Goal: Task Accomplishment & Management: Manage account settings

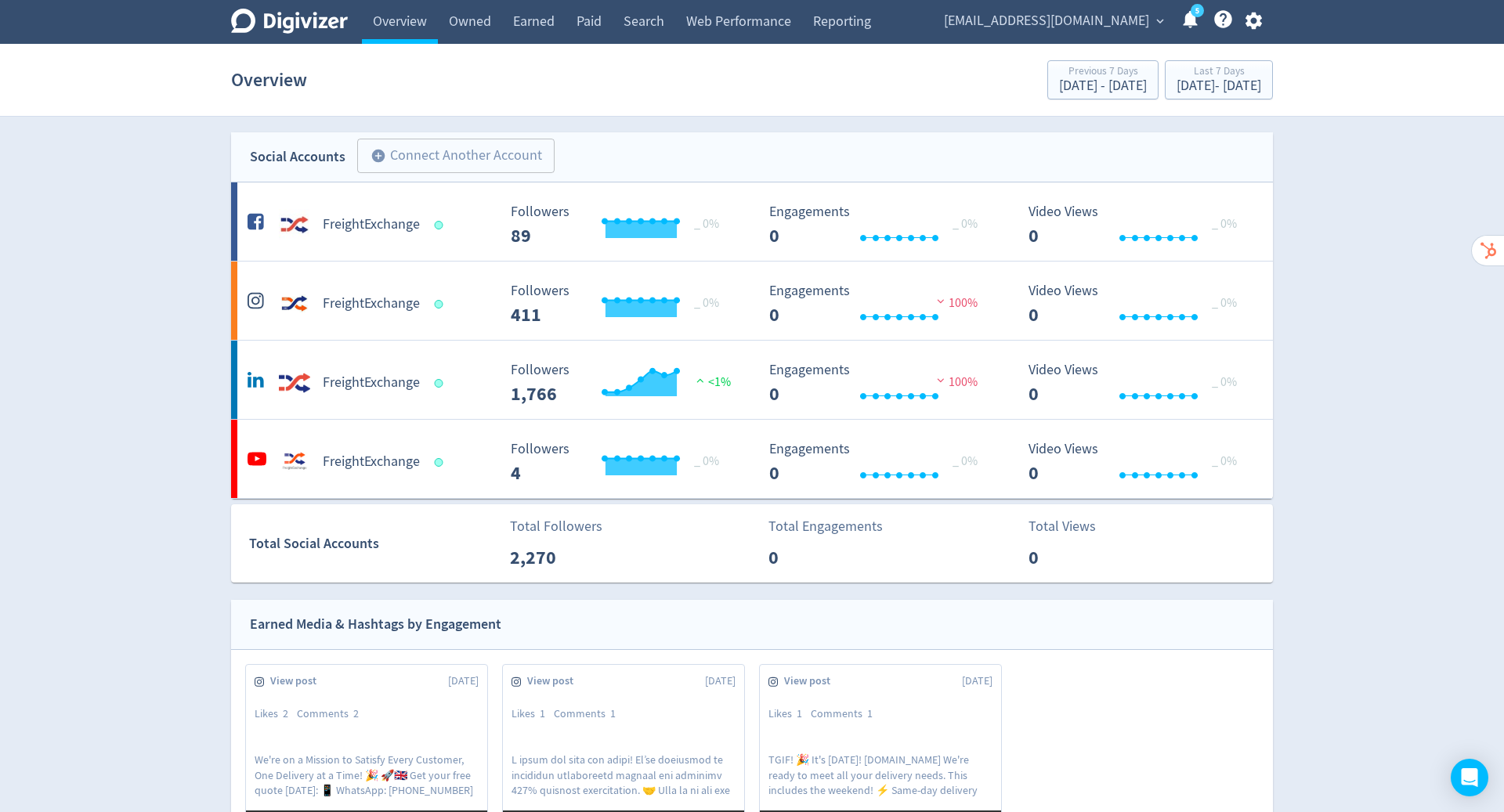
drag, startPoint x: 0, startPoint y: 0, endPoint x: 1137, endPoint y: 88, distance: 1140.4
click at [1176, 88] on div "Sep 8, 2025 - Sep 14, 2025" at bounding box center [1218, 86] width 85 height 14
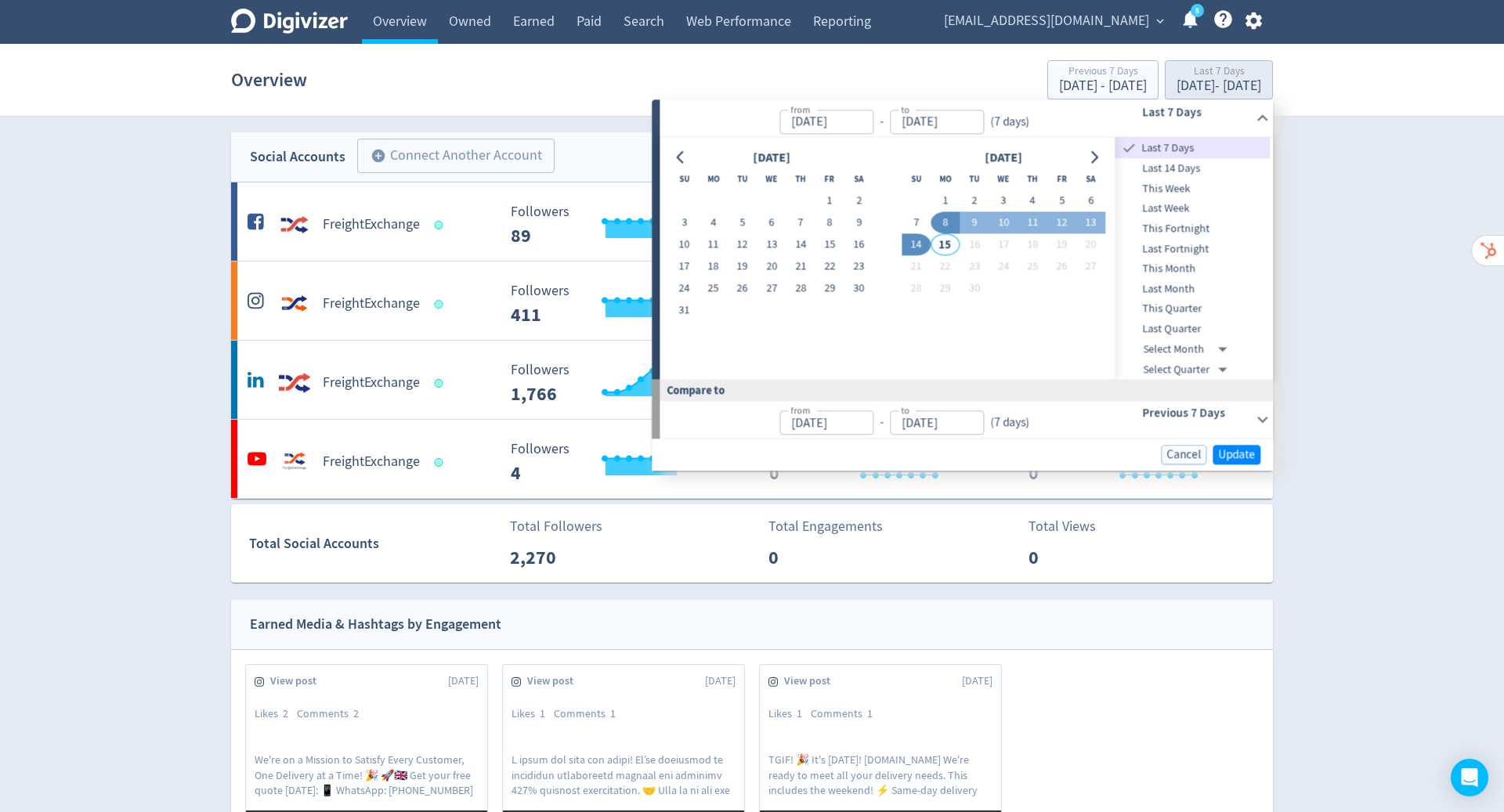
click at [679, 157] on icon "Go to previous month" at bounding box center [680, 157] width 7 height 12
click at [684, 202] on button "1" at bounding box center [684, 201] width 29 height 22
type input "Jun 01, 2025"
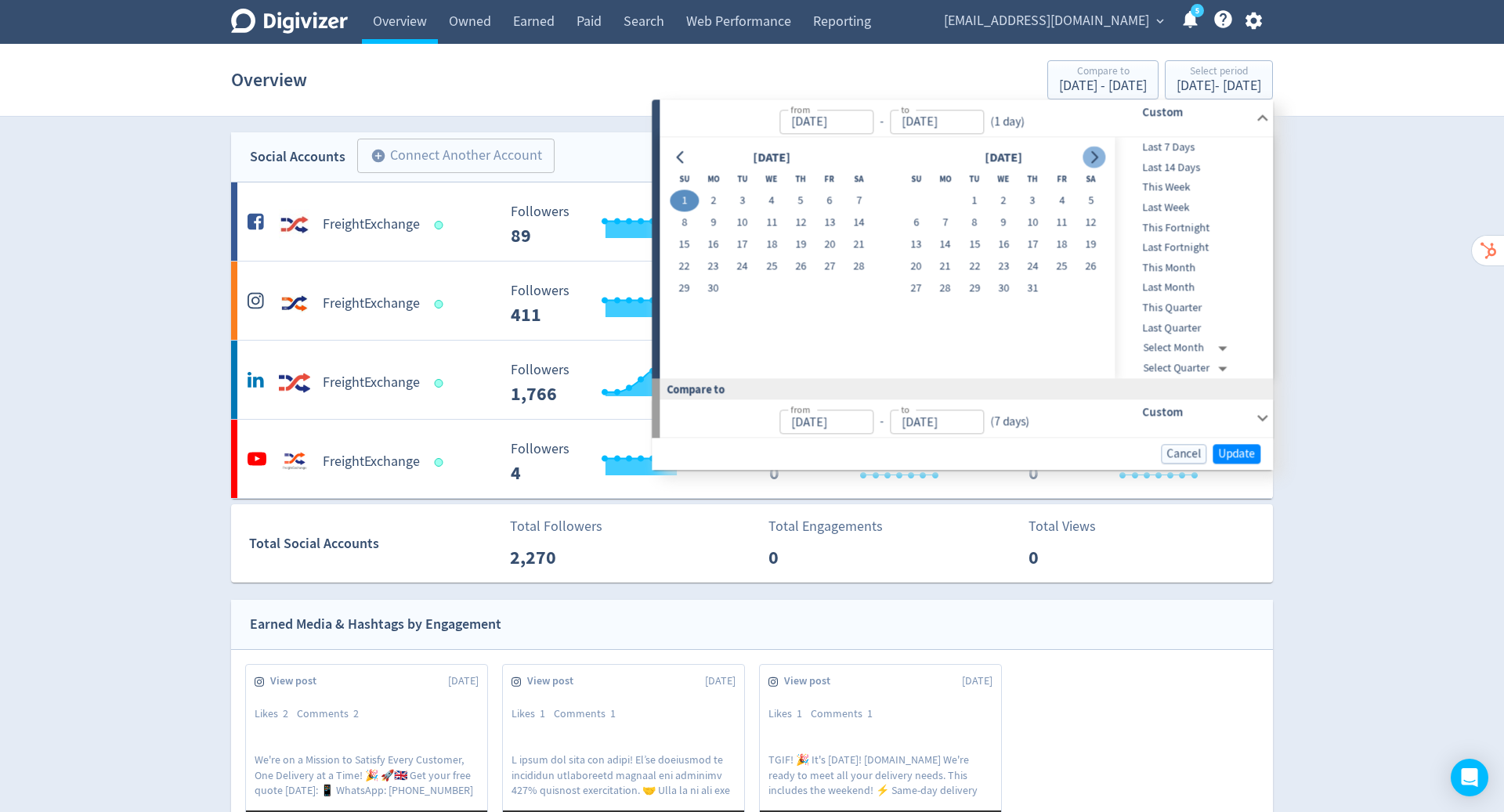
drag, startPoint x: 1137, startPoint y: 88, endPoint x: 1093, endPoint y: 163, distance: 87.0
click at [1093, 163] on icon "Go to next month" at bounding box center [1094, 157] width 12 height 12
click at [1093, 163] on icon "Go to next month" at bounding box center [1094, 157] width 7 height 12
click at [943, 202] on button "1" at bounding box center [945, 201] width 29 height 22
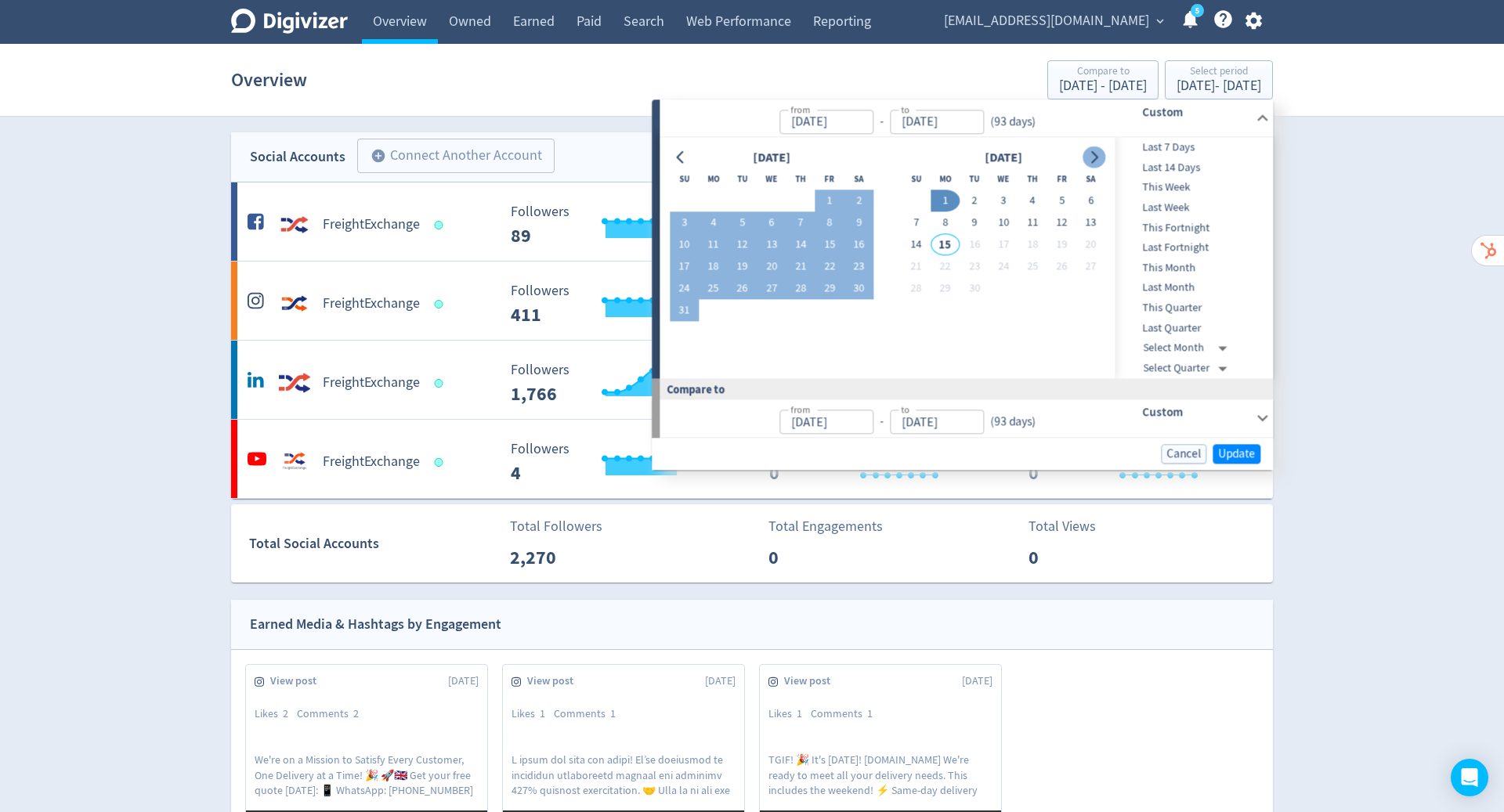
type input "Sep 01, 2025"
type input "Feb 28, 2025"
type input "May 31, 2025"
click at [1233, 449] on span "Update" at bounding box center [1237, 453] width 37 height 11
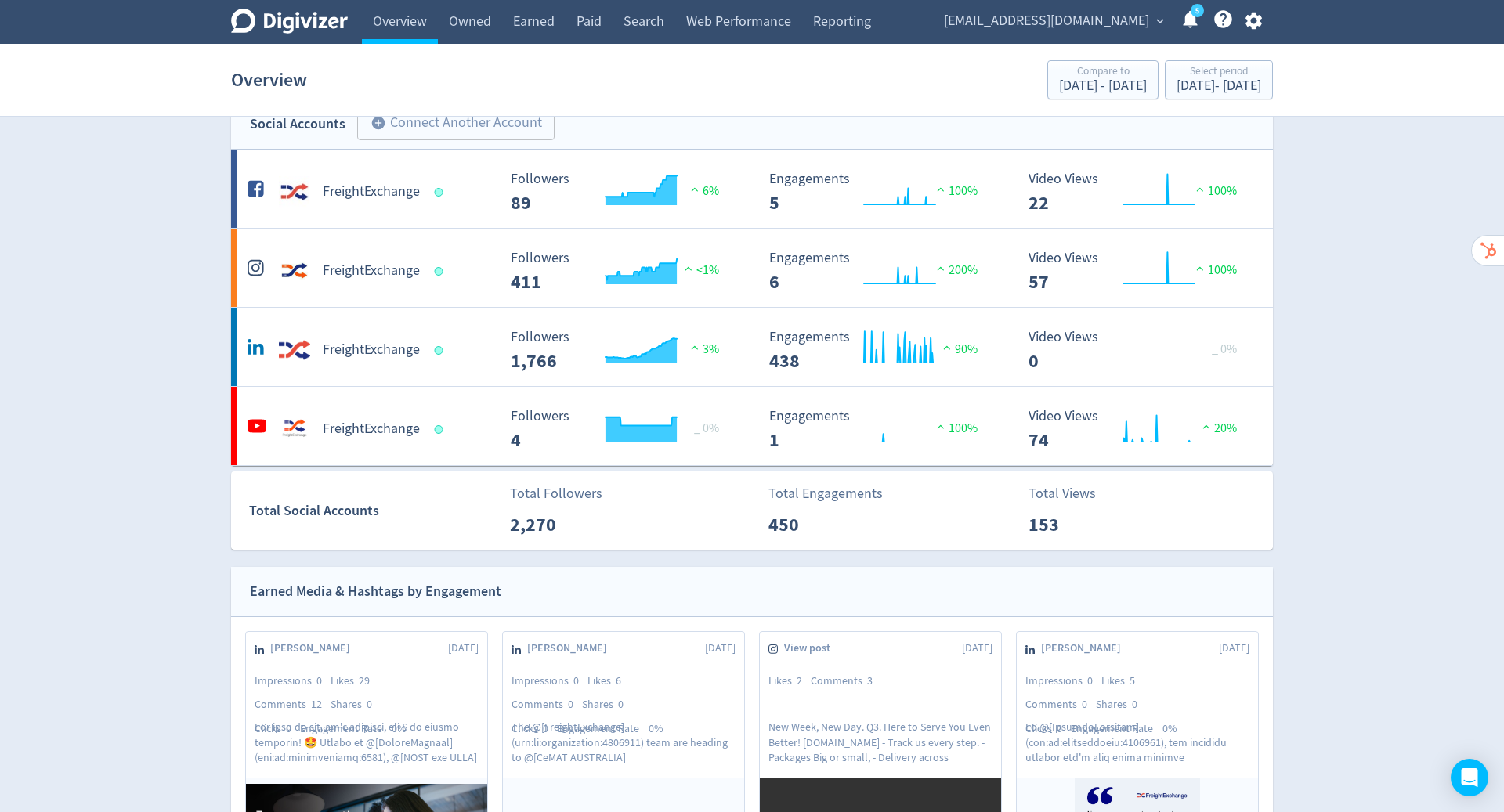
scroll to position [38, 0]
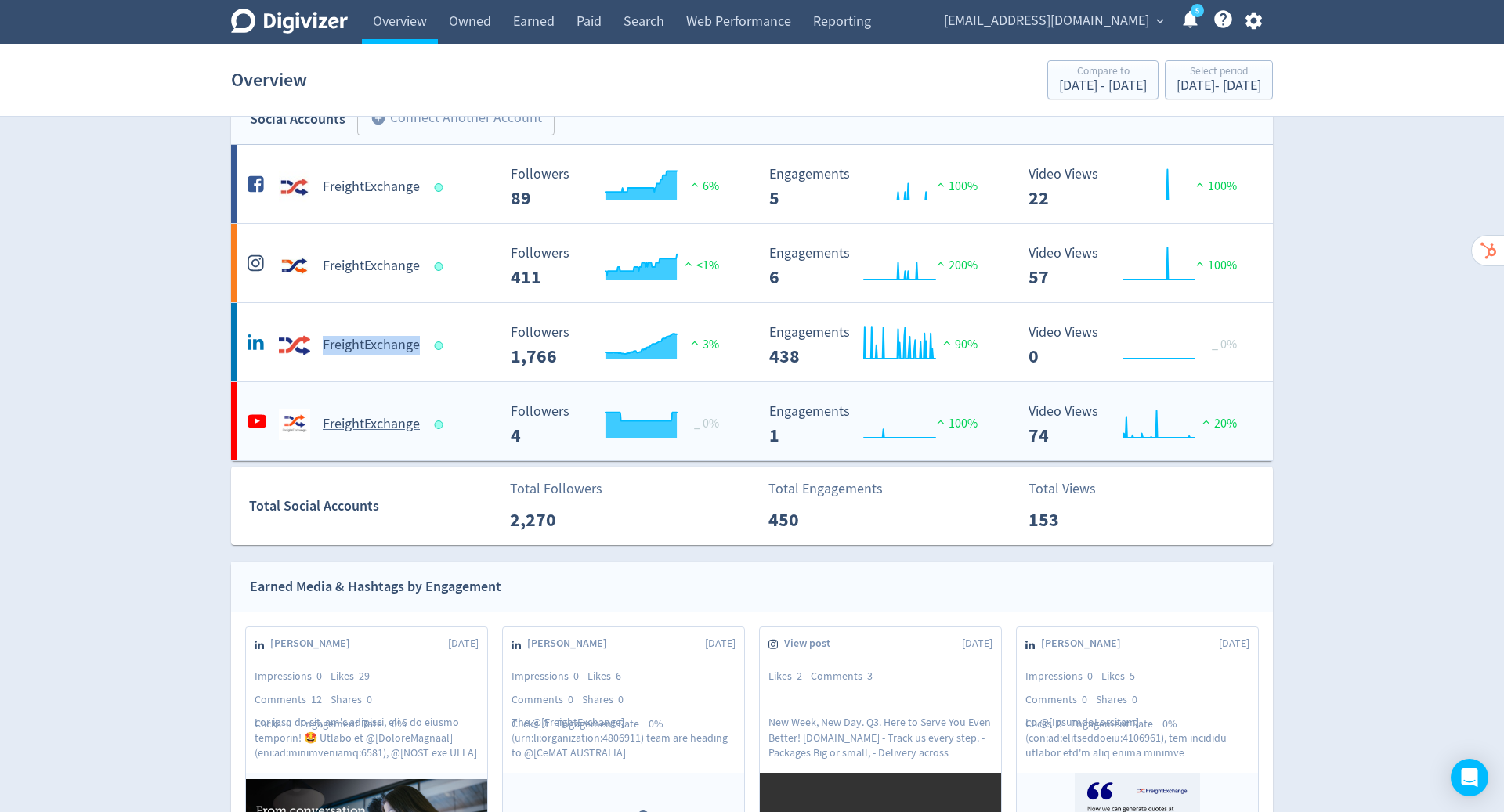
click at [399, 349] on h5 "FreightExchange" at bounding box center [371, 346] width 97 height 19
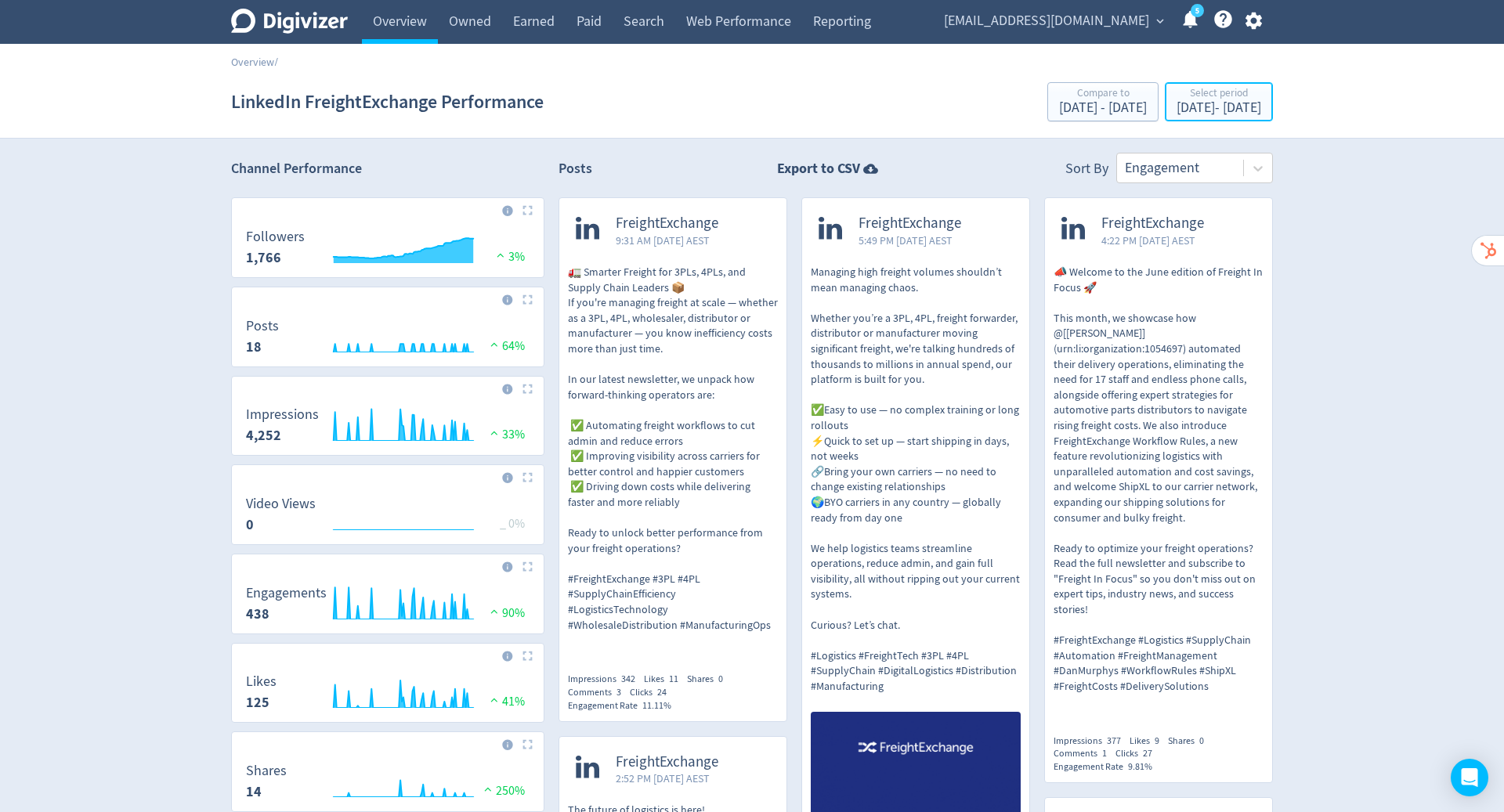
click at [1176, 101] on div "Jun 1, 2025 - Sep 1, 2025" at bounding box center [1218, 108] width 85 height 14
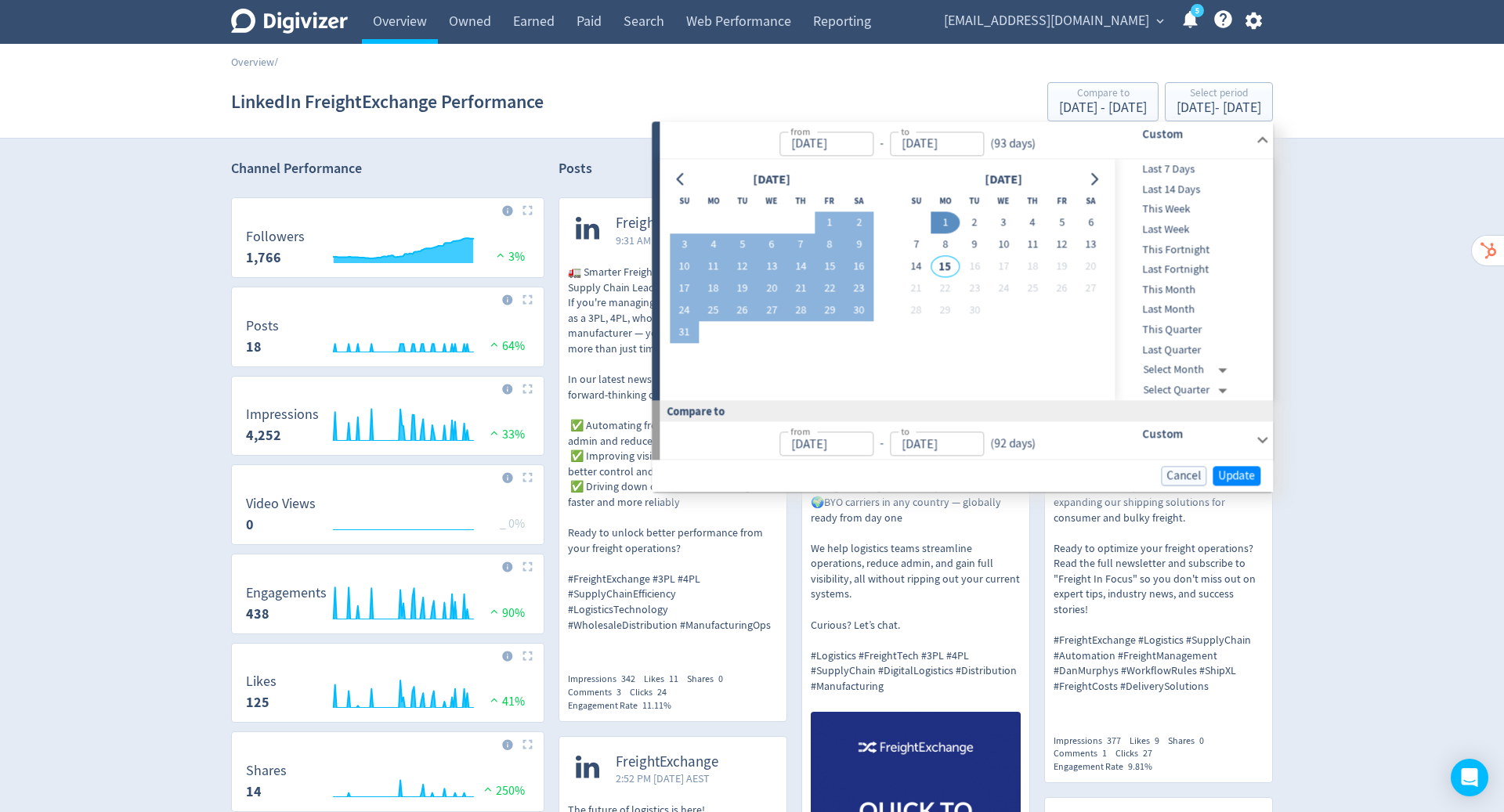
click at [679, 173] on icon "Go to previous month" at bounding box center [680, 179] width 12 height 12
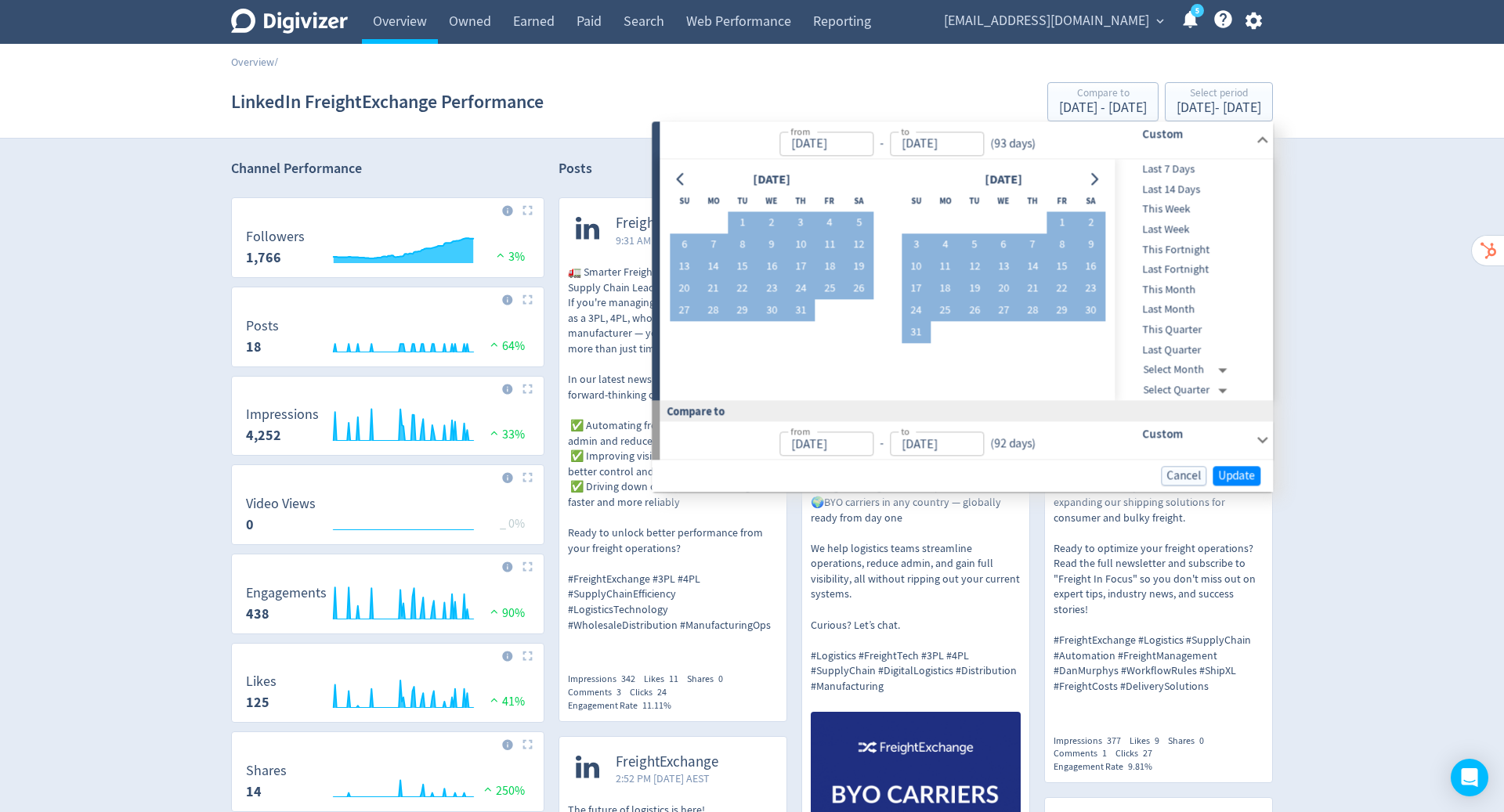
click at [679, 173] on icon "Go to previous month" at bounding box center [680, 179] width 12 height 12
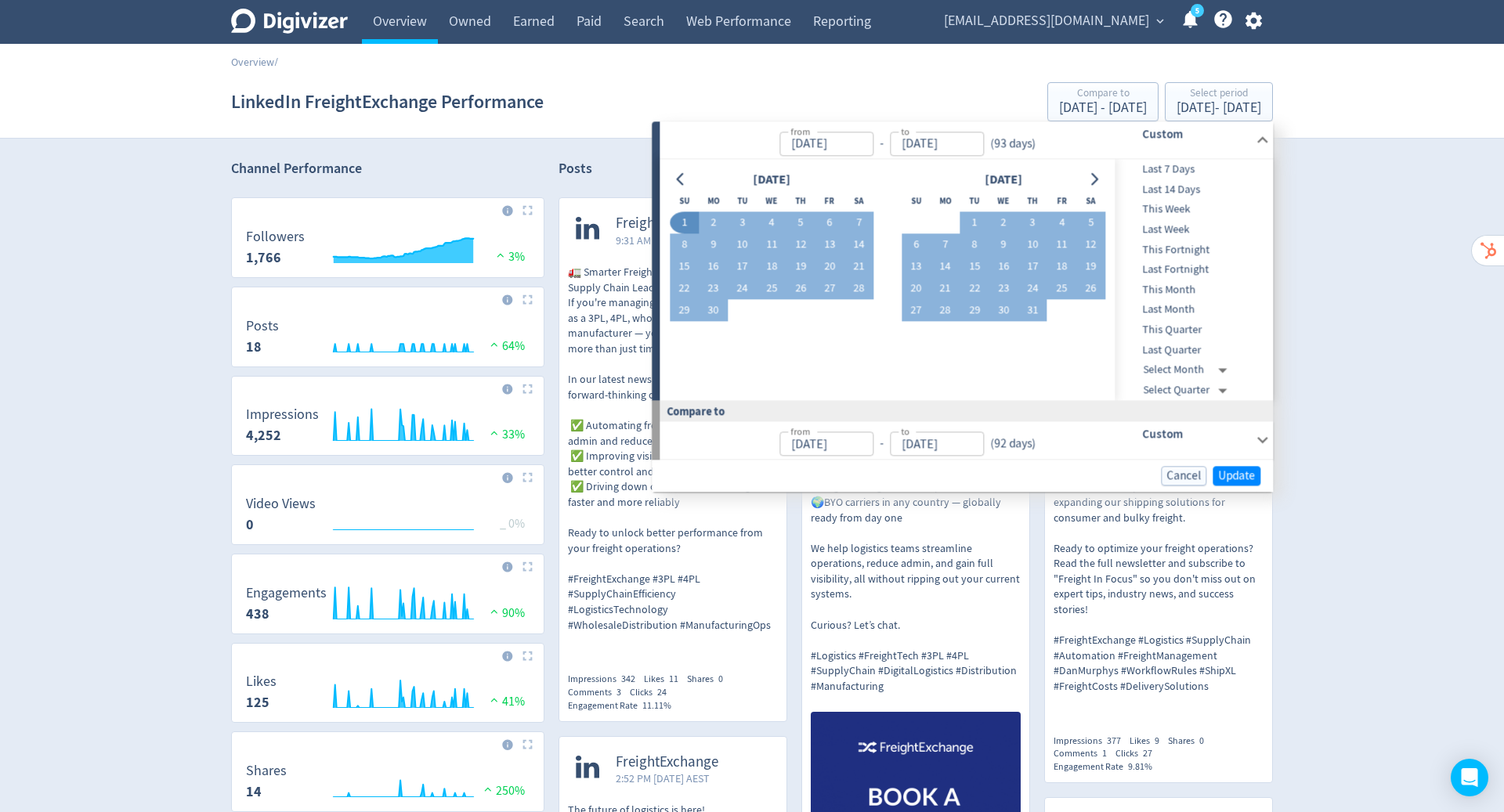
click at [366, 257] on icon "\a Followers\a 1,766\a" at bounding box center [404, 248] width 140 height 20
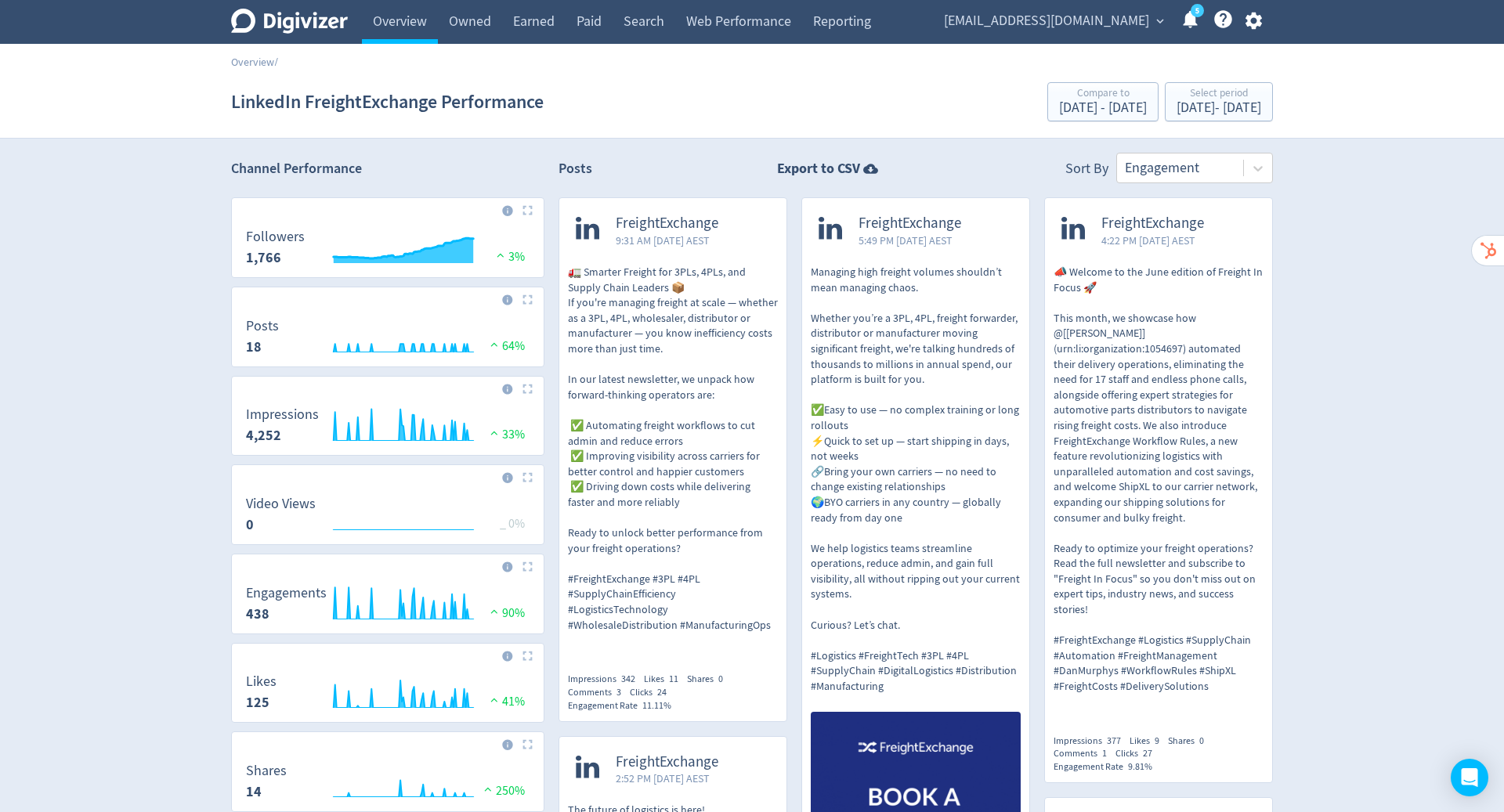
click at [361, 257] on icon "\a Followers\a 1,766\a" at bounding box center [404, 248] width 140 height 20
click at [371, 258] on icon "\a Followers\a 1,766\a" at bounding box center [404, 248] width 140 height 20
click at [504, 210] on icon at bounding box center [507, 211] width 10 height 10
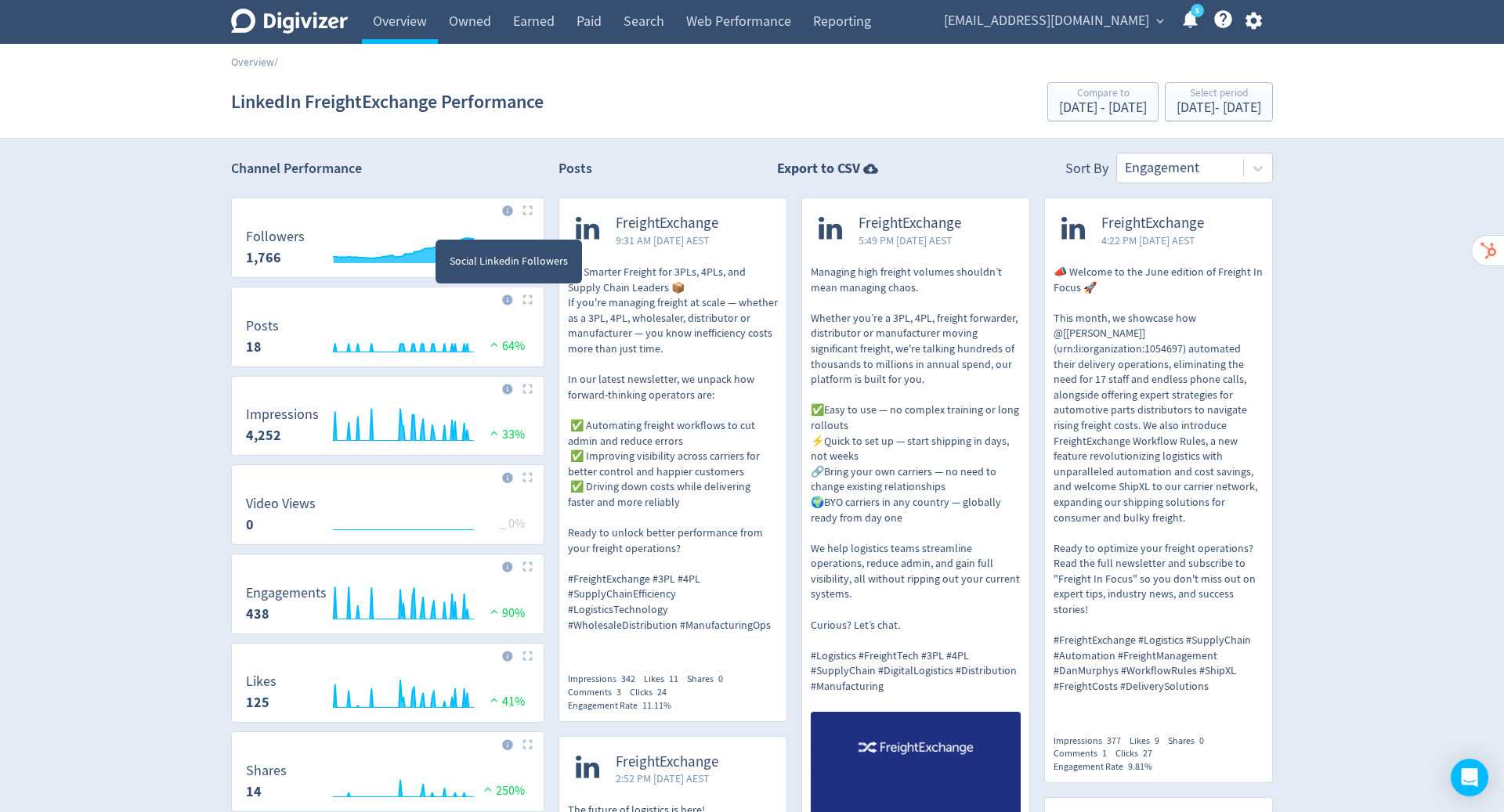
click at [407, 255] on icon "\a Followers\a 1,766\a" at bounding box center [404, 248] width 140 height 20
click at [386, 254] on icon "\a Followers\a 1,766\a" at bounding box center [404, 248] width 140 height 20
click at [480, 235] on rect "\a Followers\a 1,766\a" at bounding box center [388, 251] width 300 height 42
click at [1176, 102] on div "Jun 1, 2025 - Sep 1, 2025" at bounding box center [1218, 108] width 85 height 14
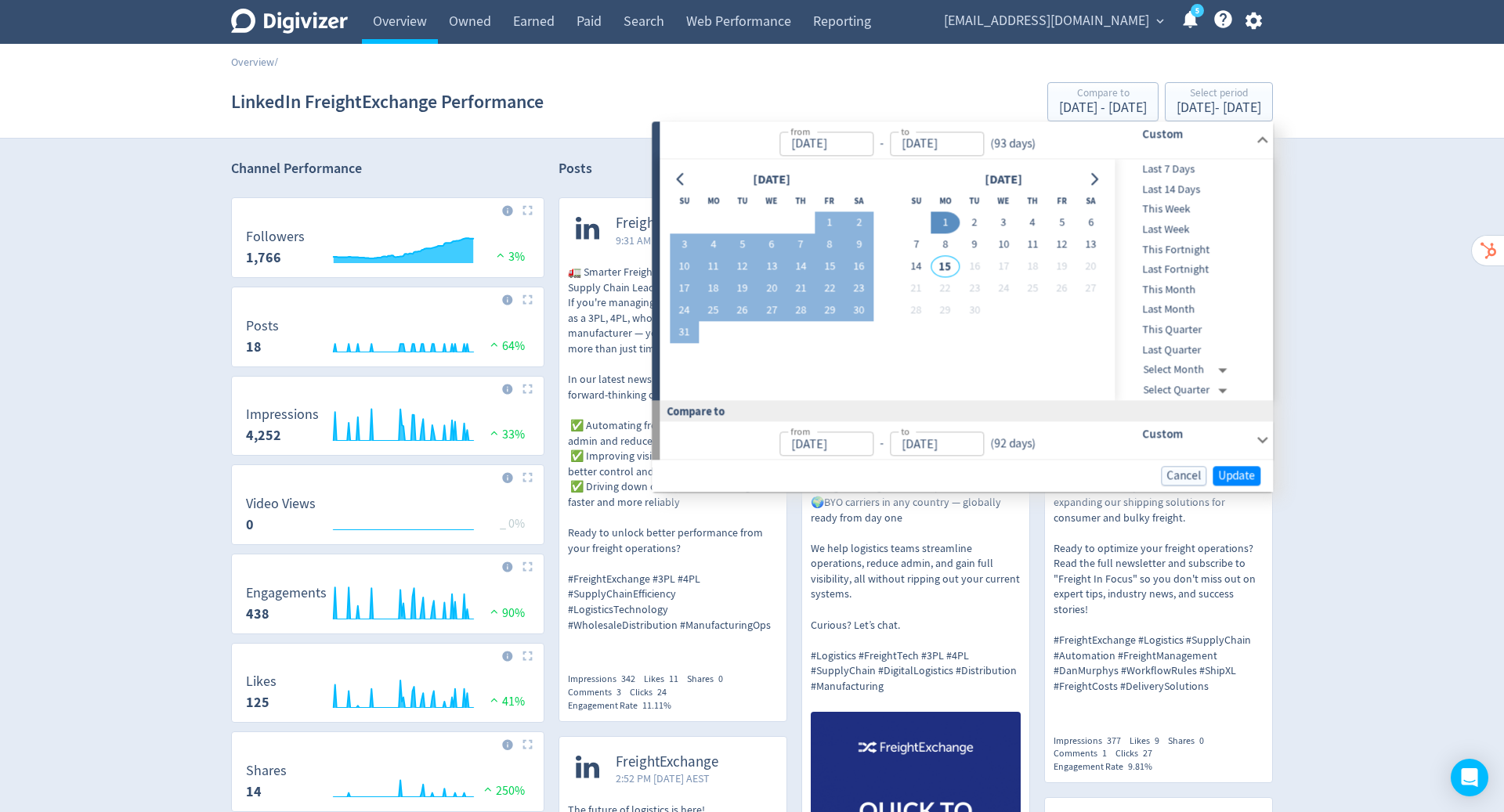
click at [673, 176] on button "Go to previous month" at bounding box center [681, 179] width 23 height 22
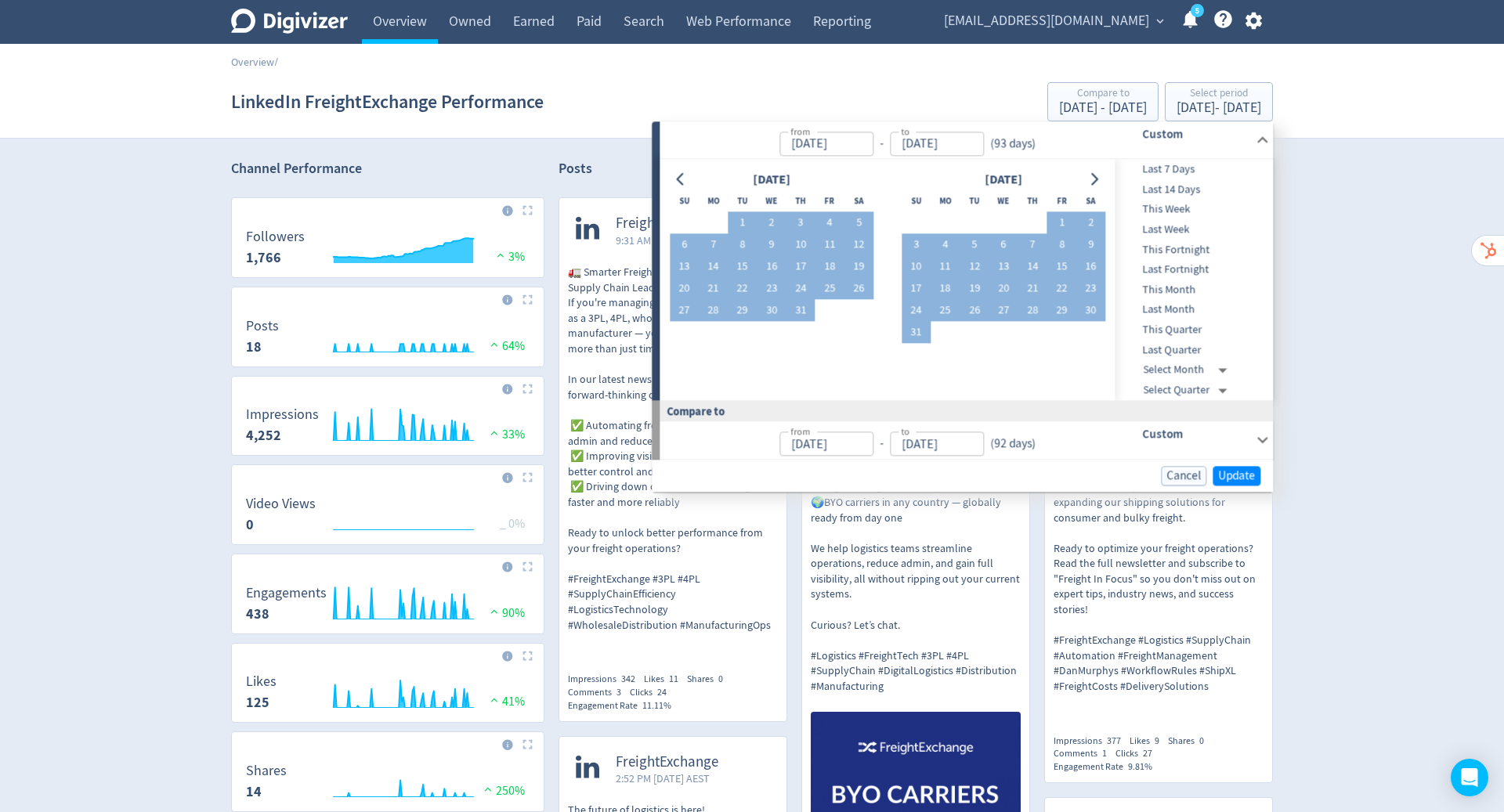
click at [673, 176] on button "Go to previous month" at bounding box center [681, 179] width 23 height 22
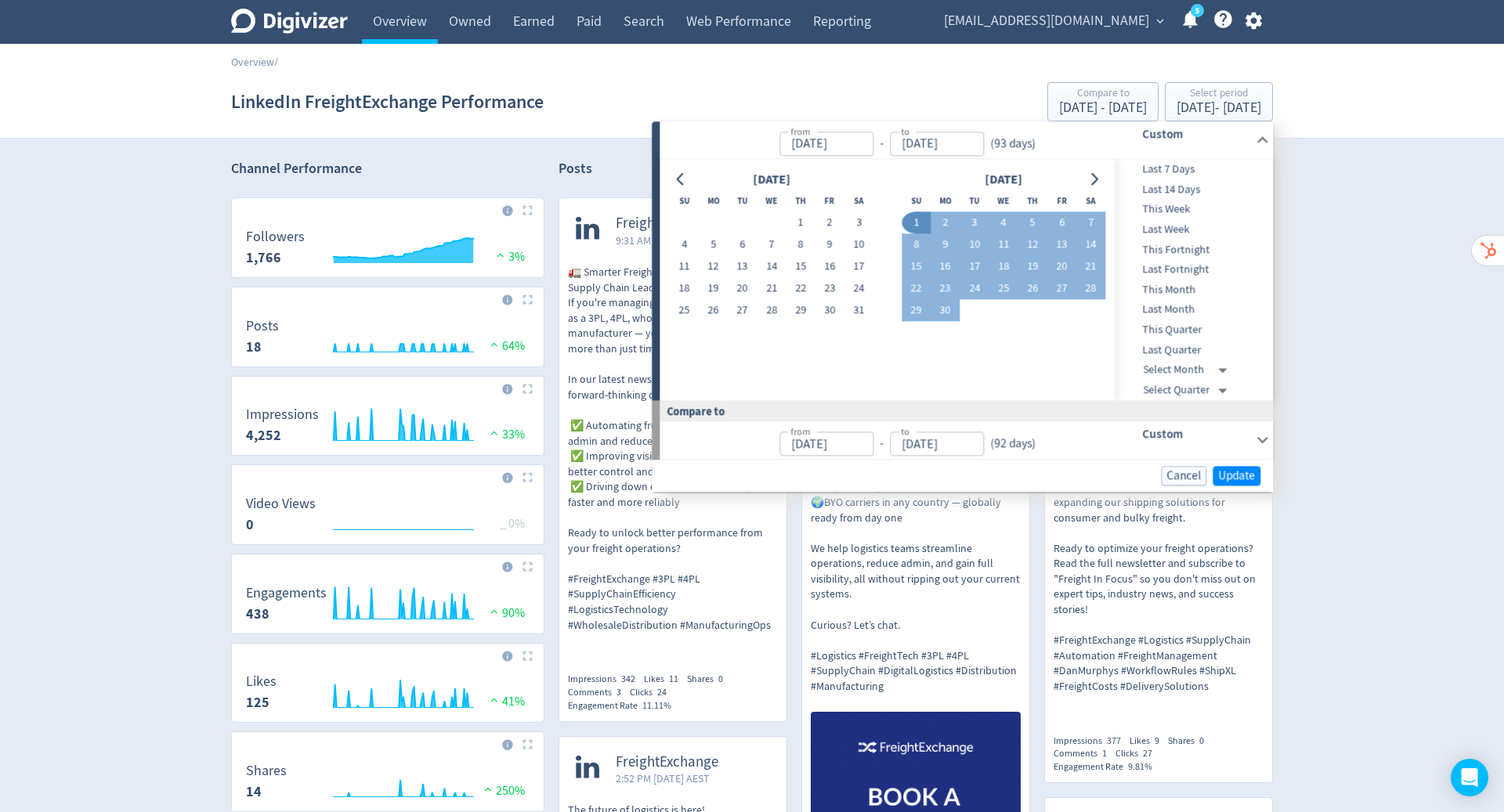
drag, startPoint x: 1113, startPoint y: 445, endPoint x: 673, endPoint y: 192, distance: 507.6
click at [673, 192] on th "Su" at bounding box center [684, 201] width 29 height 22
click at [673, 183] on button "Go to previous month" at bounding box center [681, 179] width 23 height 22
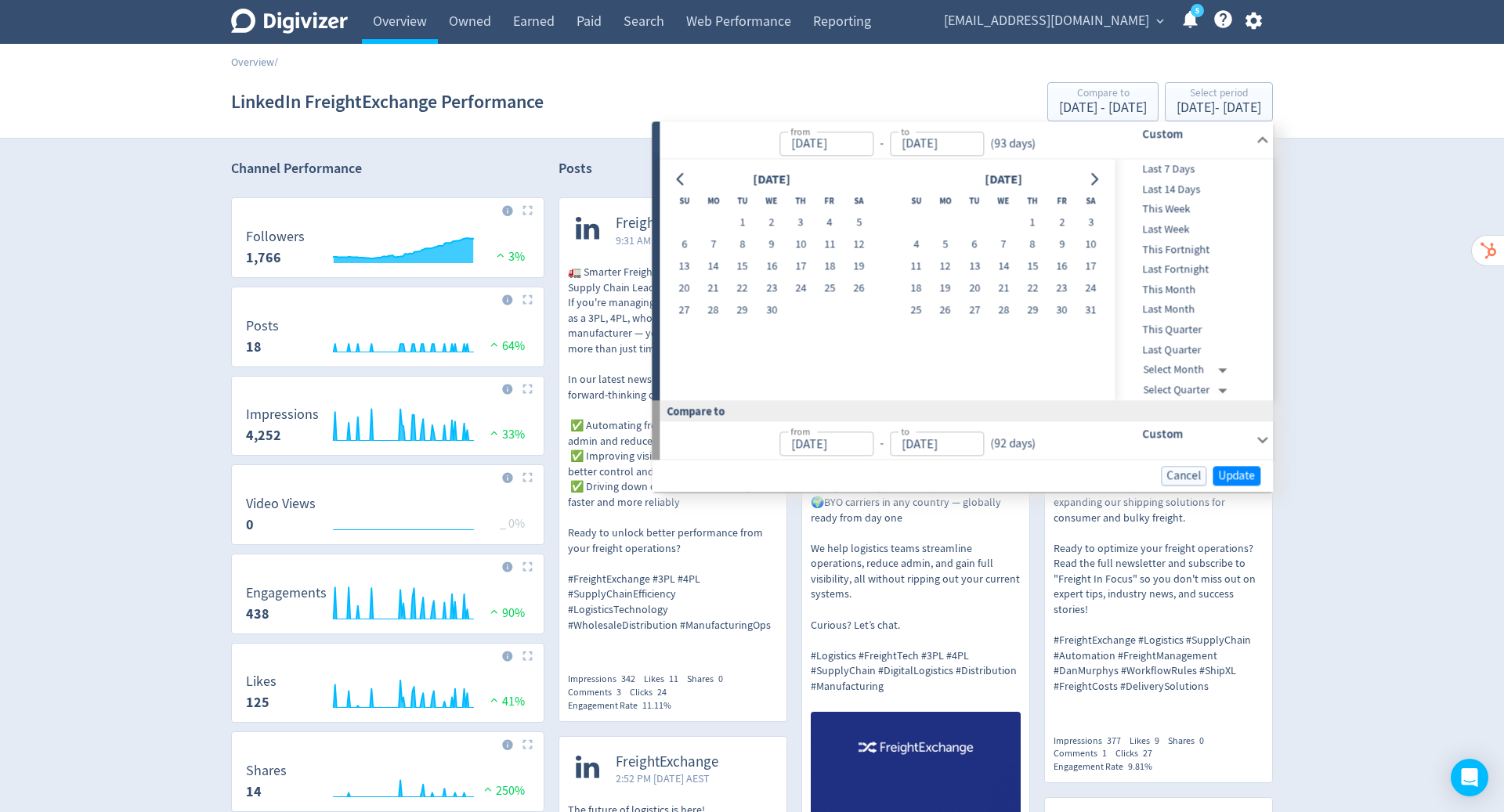
click at [673, 183] on button "Go to previous month" at bounding box center [681, 179] width 23 height 22
click at [852, 221] on button "1" at bounding box center [859, 223] width 29 height 22
type input "Feb 01, 2025"
click at [1094, 181] on icon "Go to next month" at bounding box center [1094, 179] width 12 height 12
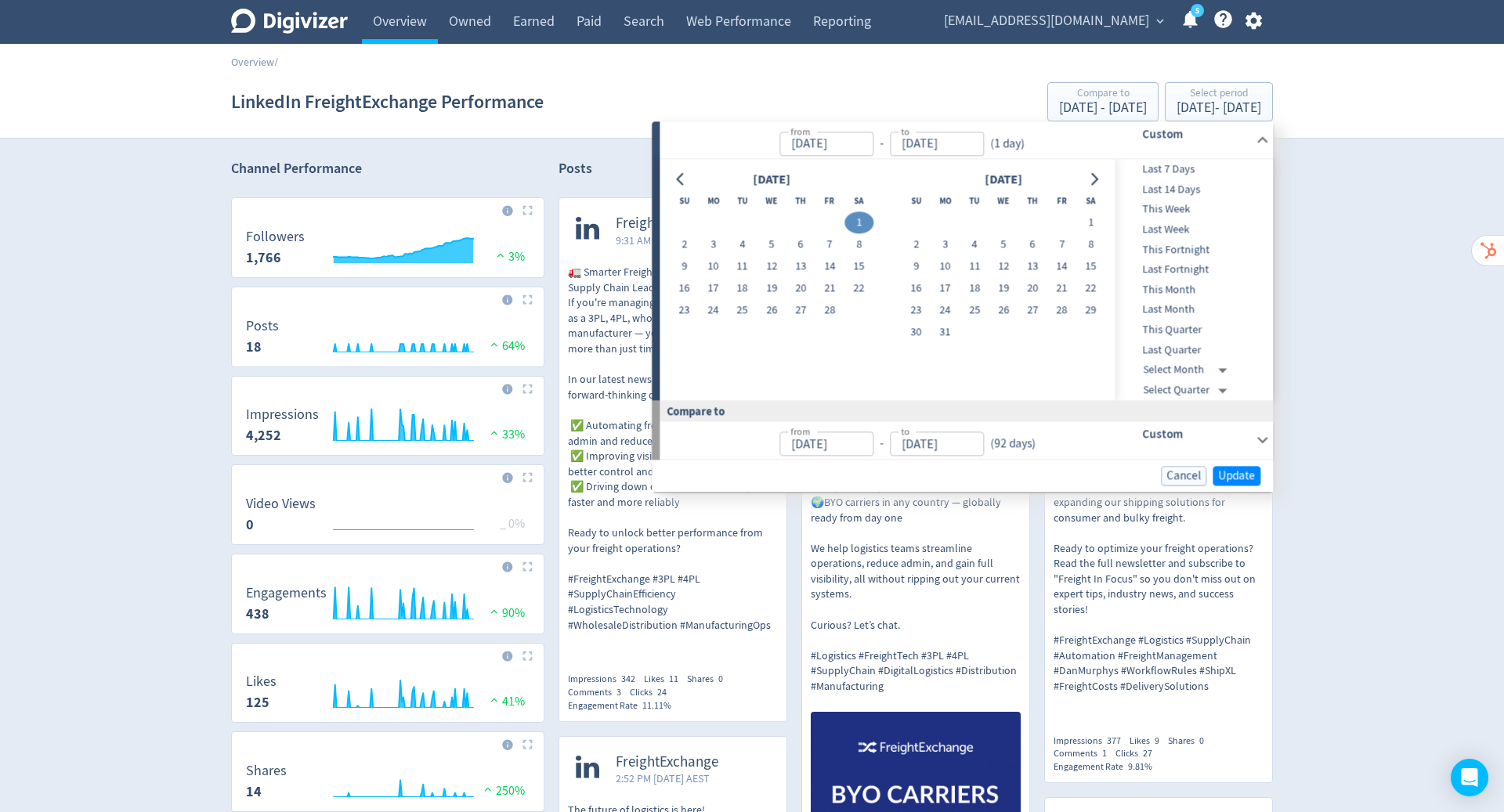
click at [1094, 181] on icon "Go to next month" at bounding box center [1094, 179] width 12 height 12
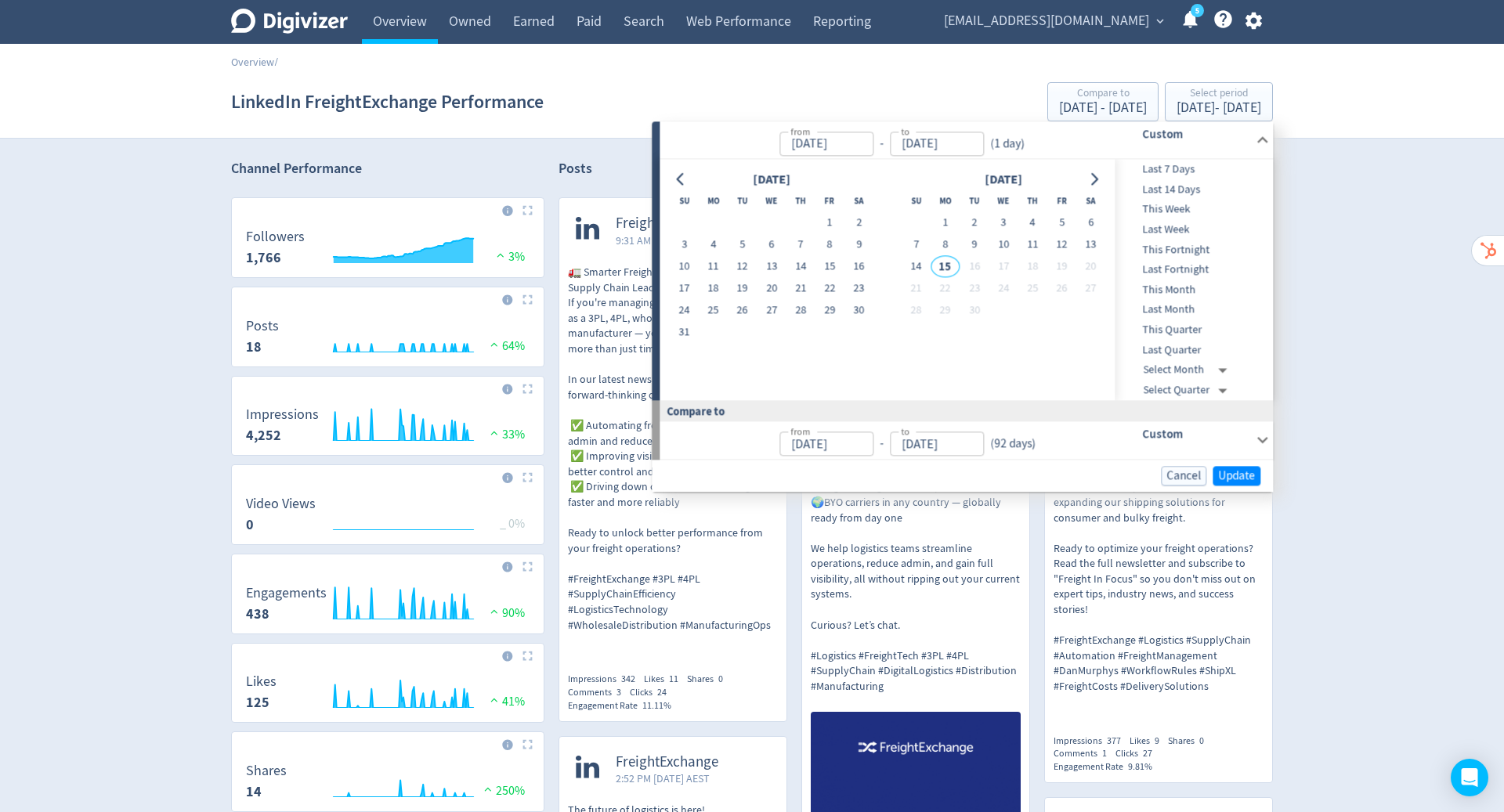
click at [947, 218] on button "1" at bounding box center [945, 223] width 29 height 22
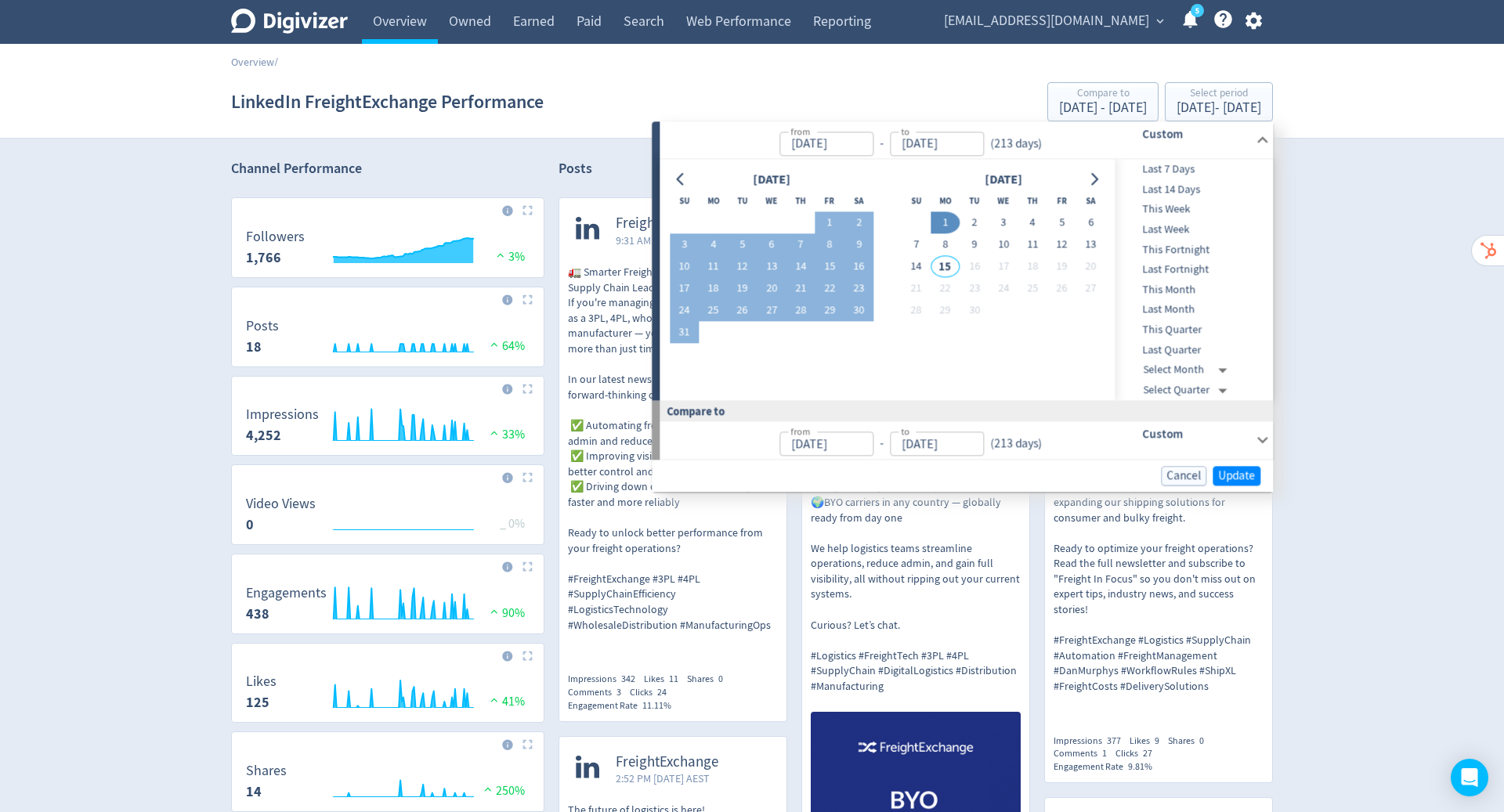
type input "Sep 01, 2025"
type input "Jul 03, 2024"
type input "Jan 31, 2025"
click at [1240, 482] on button "Update" at bounding box center [1236, 476] width 48 height 19
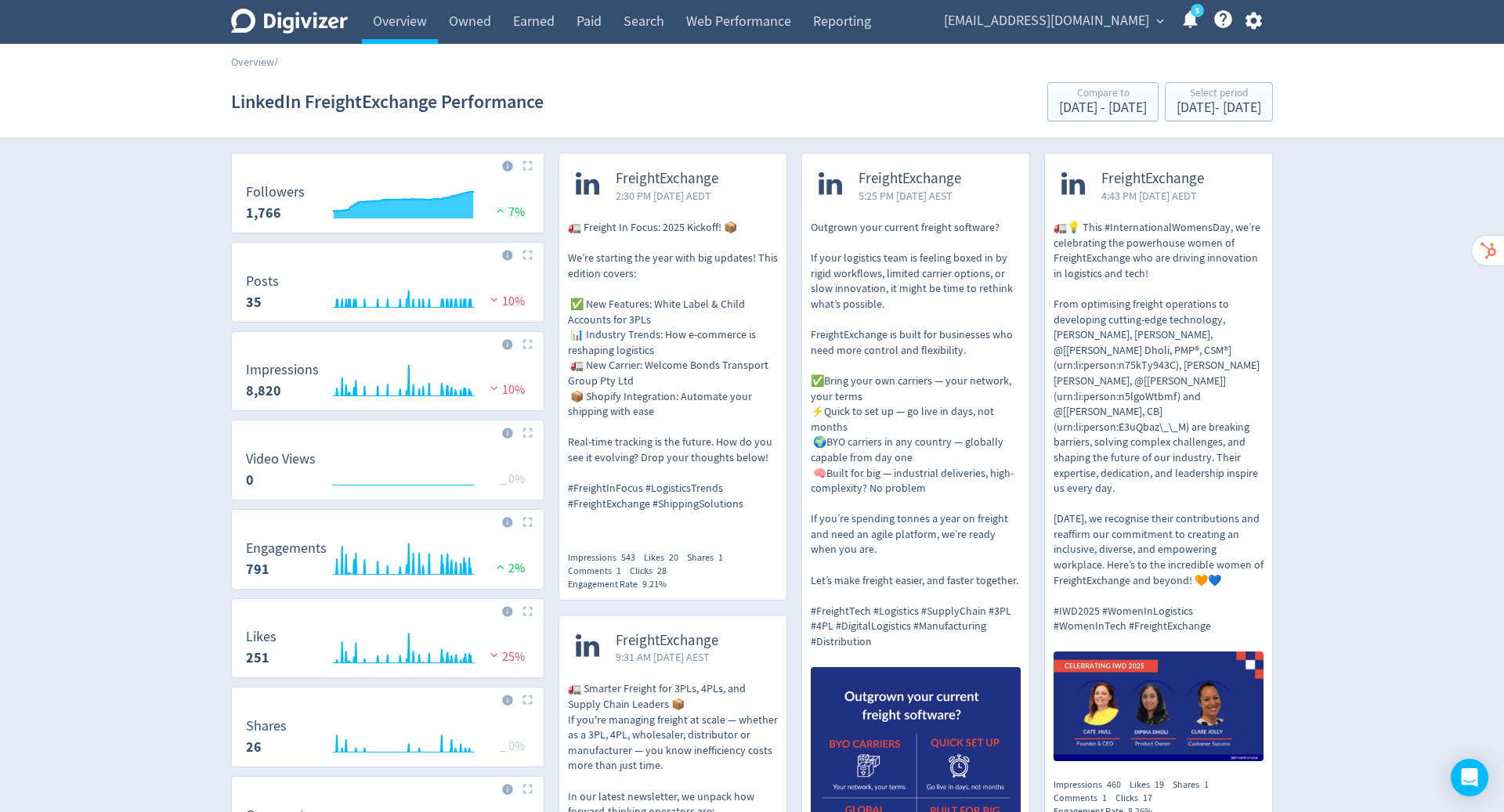
scroll to position [47, 0]
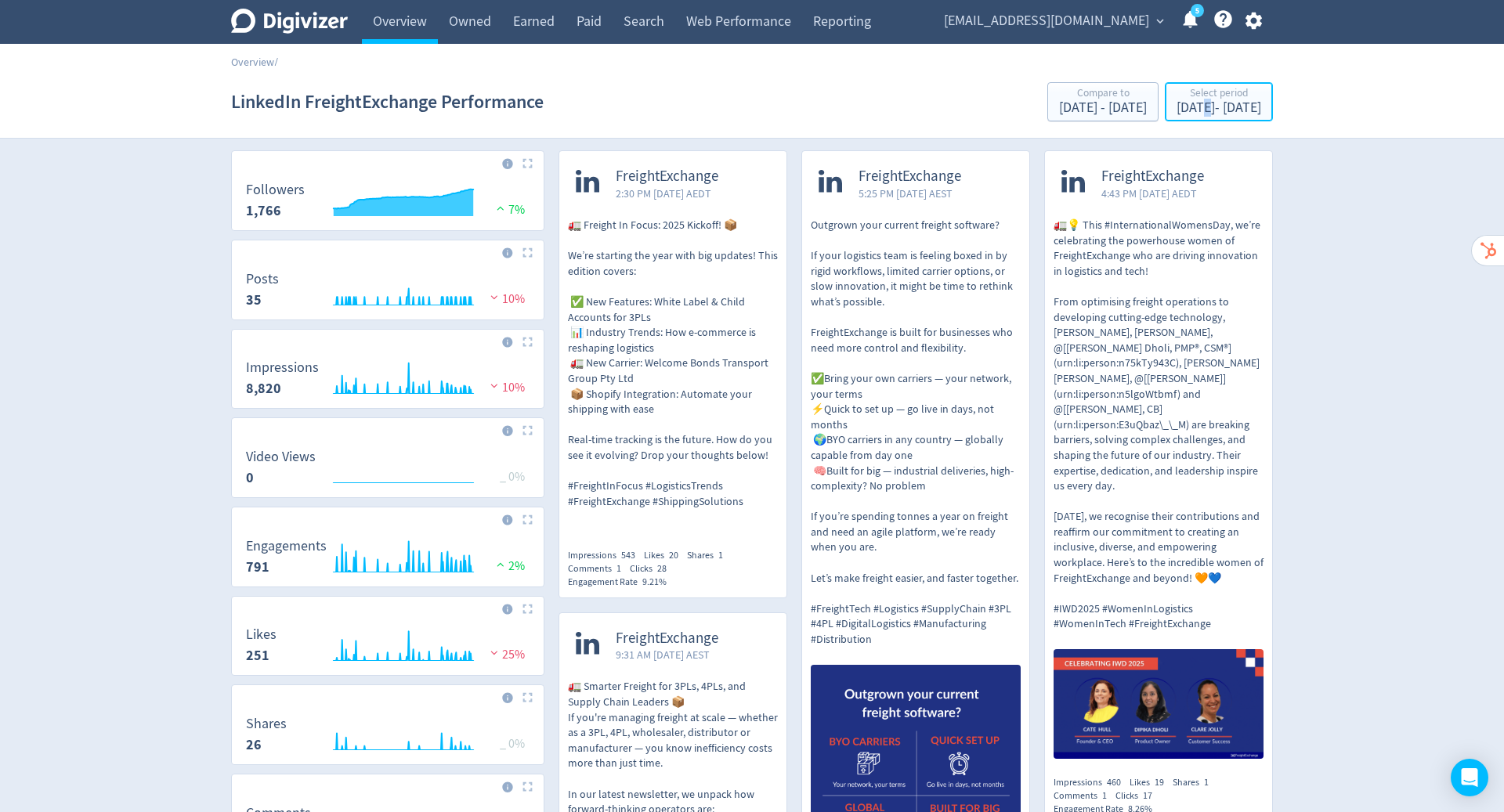
click at [1176, 112] on div "Feb 1, 2025 - Sep 1, 2025" at bounding box center [1218, 108] width 85 height 14
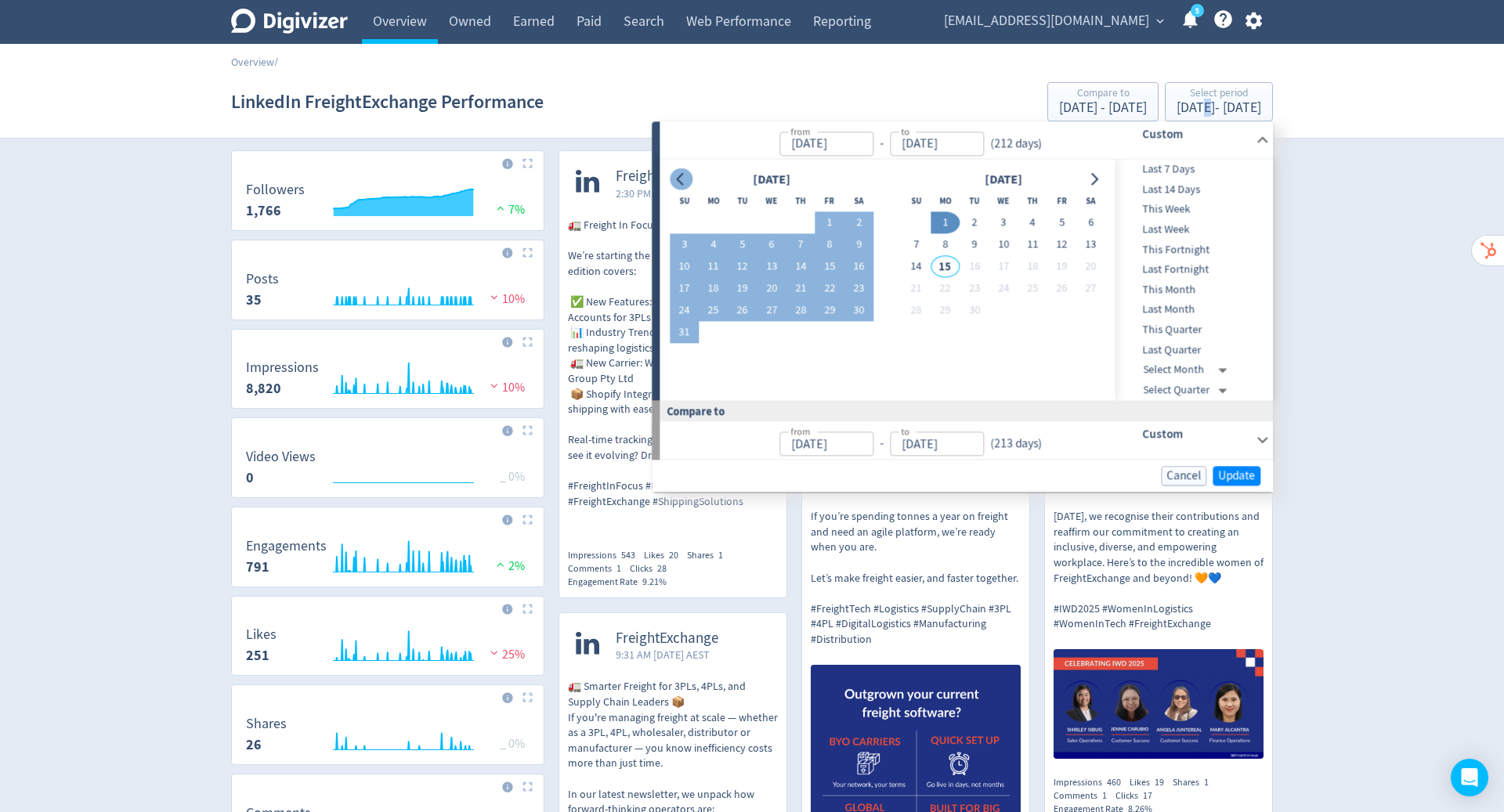
drag, startPoint x: 1054, startPoint y: 135, endPoint x: 673, endPoint y: 179, distance: 383.5
click at [673, 179] on button "Go to previous month" at bounding box center [681, 179] width 23 height 22
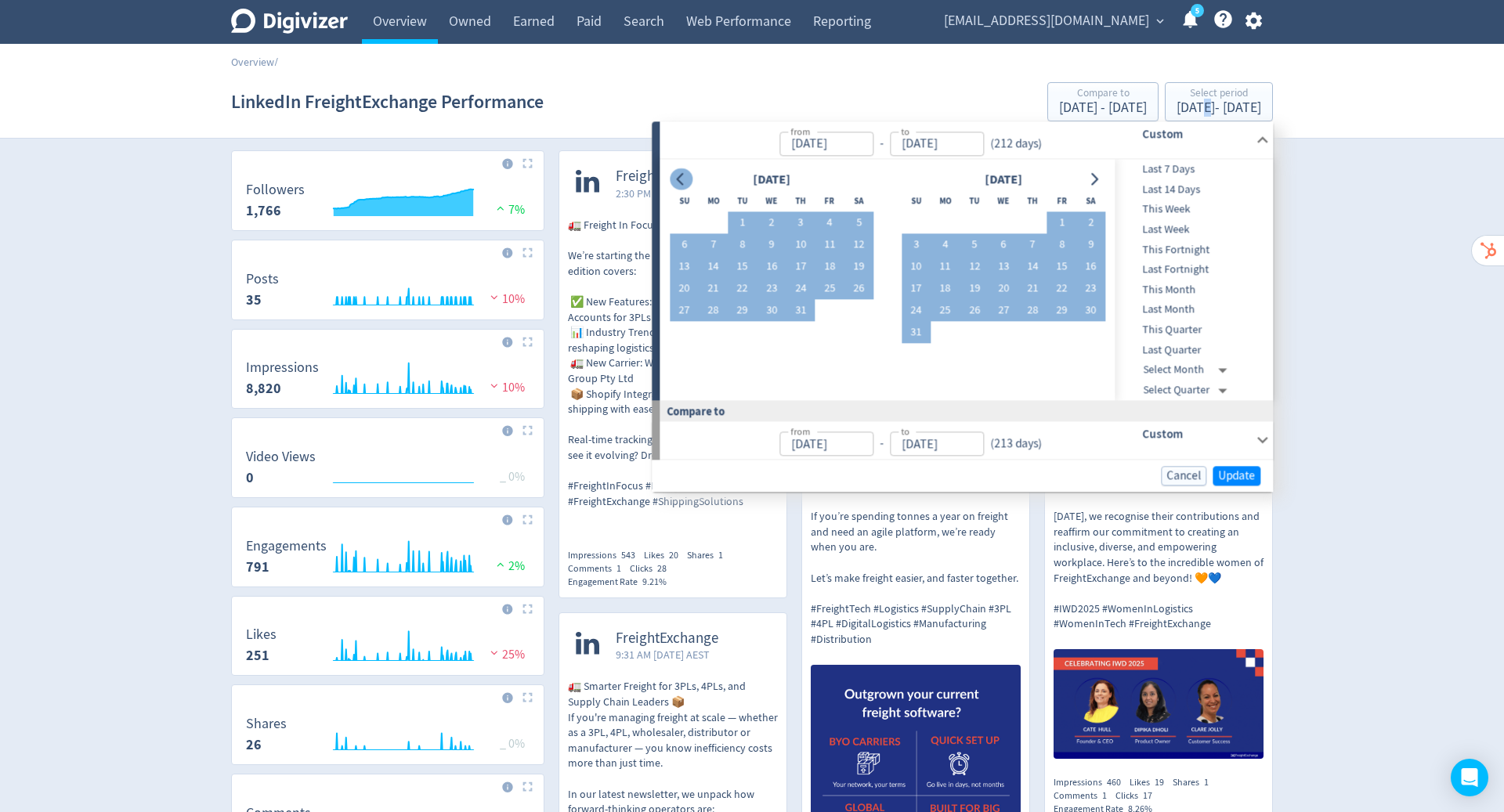
click at [673, 179] on button "Go to previous month" at bounding box center [681, 179] width 23 height 22
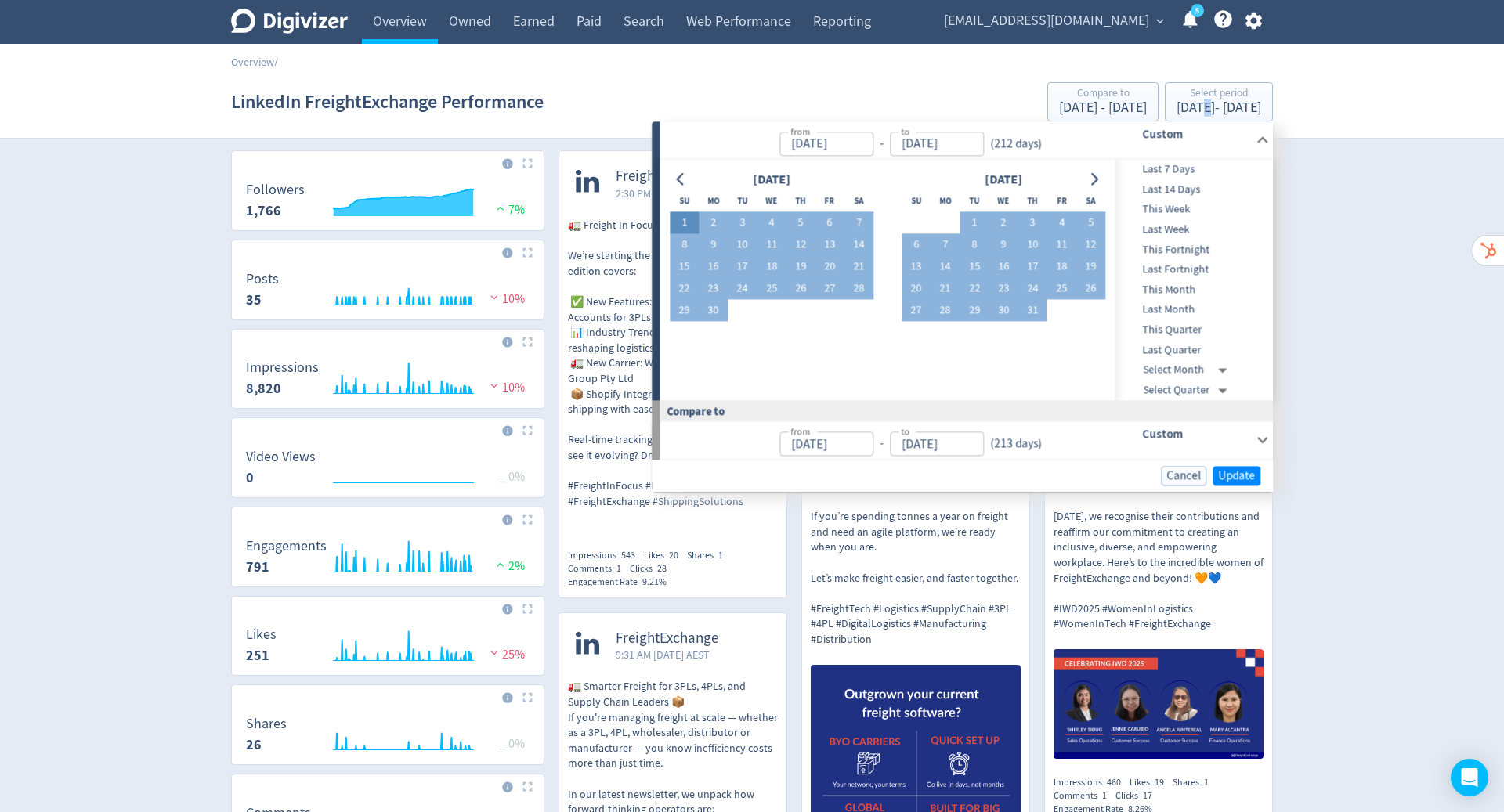
drag, startPoint x: 673, startPoint y: 179, endPoint x: 682, endPoint y: 225, distance: 46.9
click at [682, 225] on button "1" at bounding box center [684, 223] width 29 height 22
type input "Jun 01, 2025"
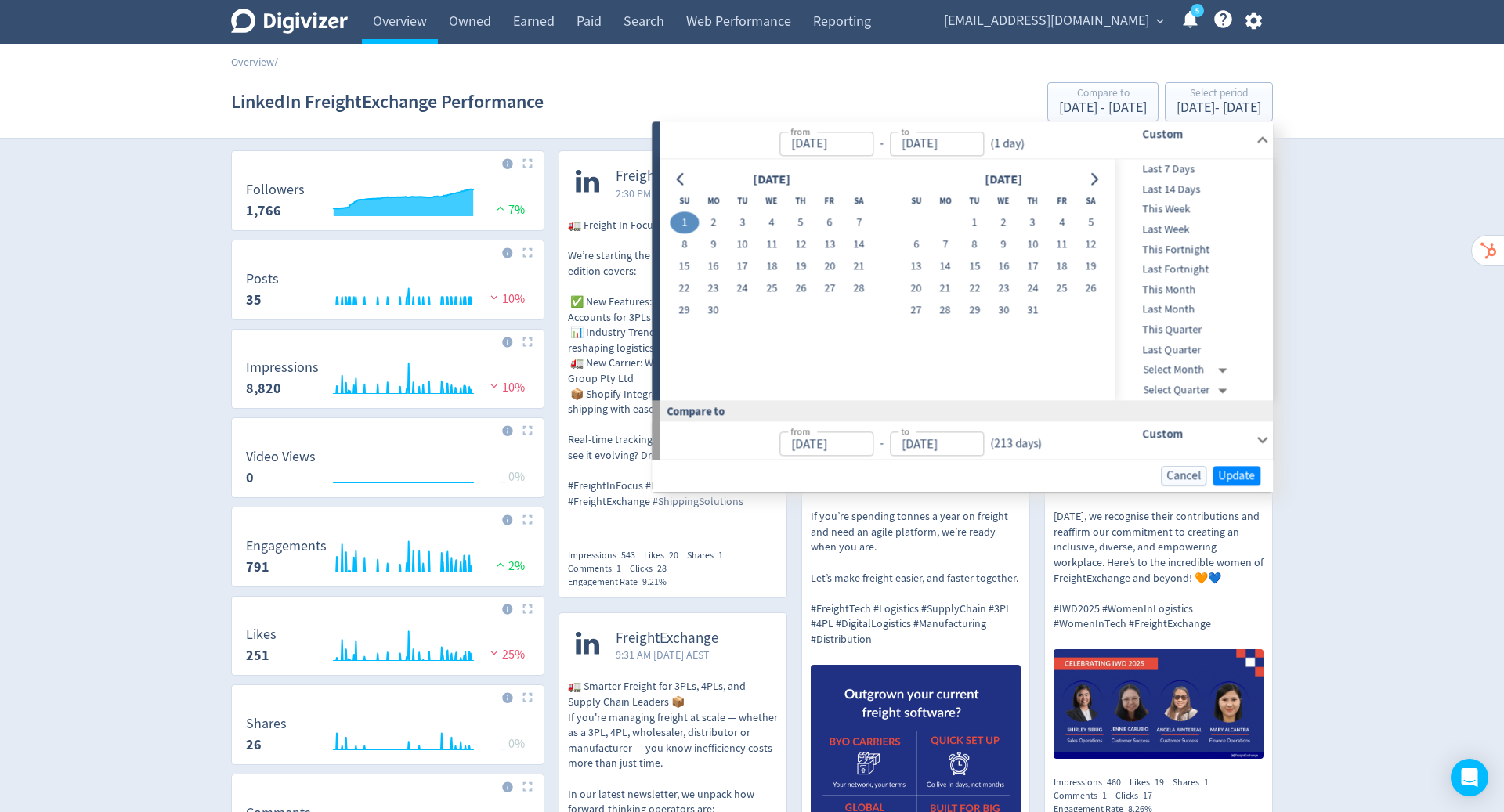
click at [1098, 185] on button "Go to next month" at bounding box center [1094, 179] width 23 height 22
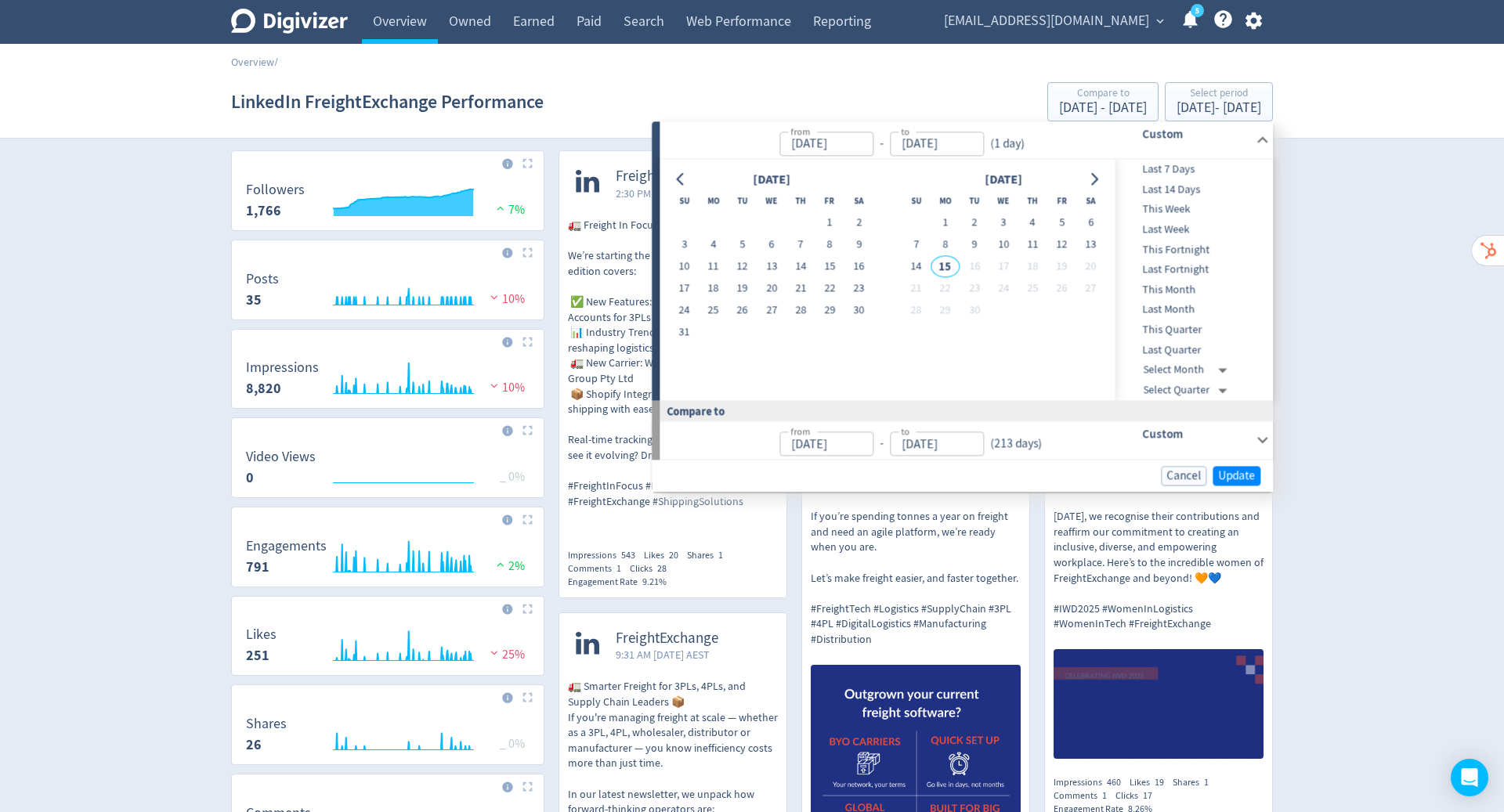
click at [943, 224] on button "1" at bounding box center [945, 223] width 29 height 22
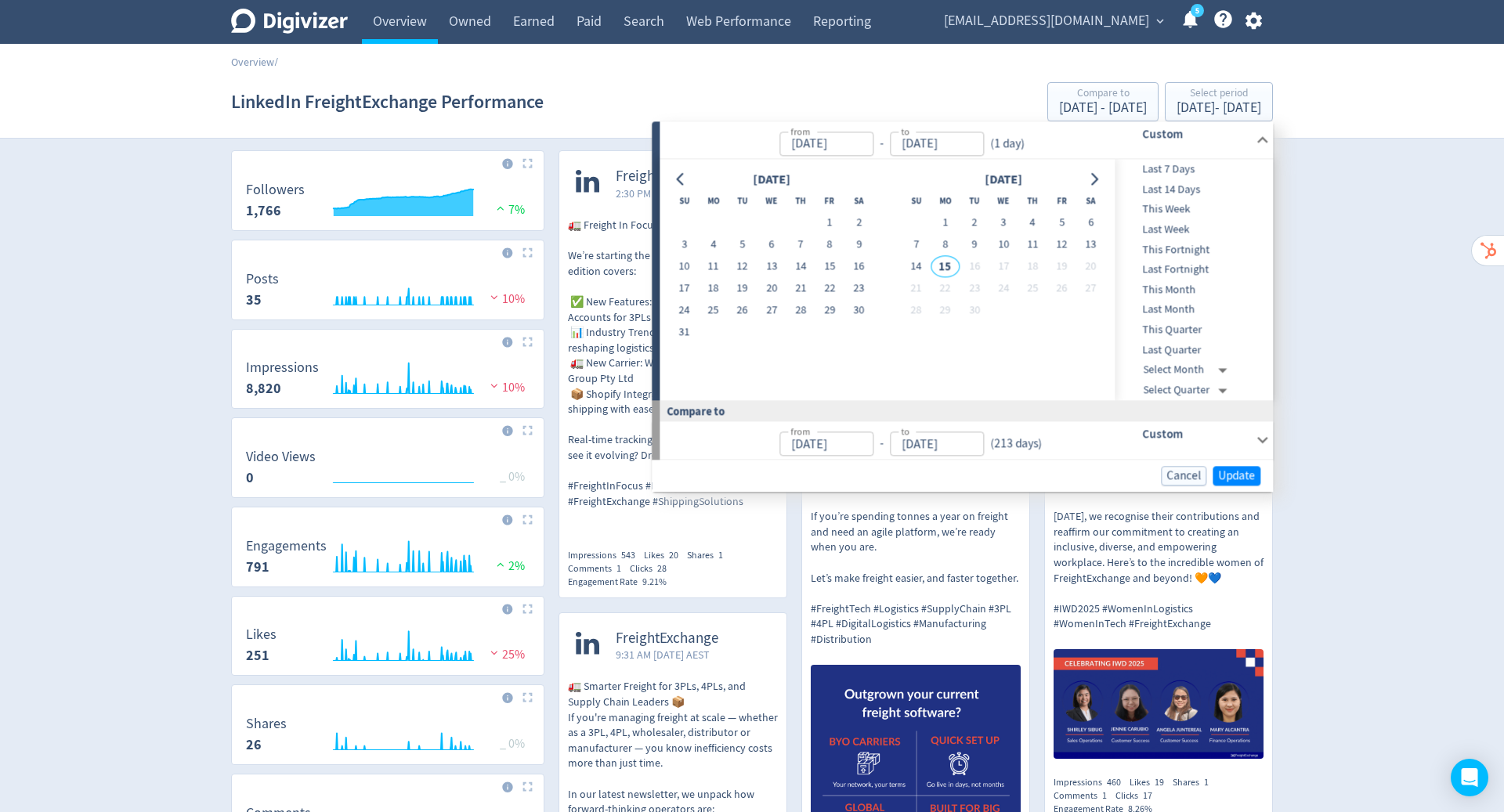
type input "Sep 01, 2025"
type input "Feb 28, 2025"
type input "May 31, 2025"
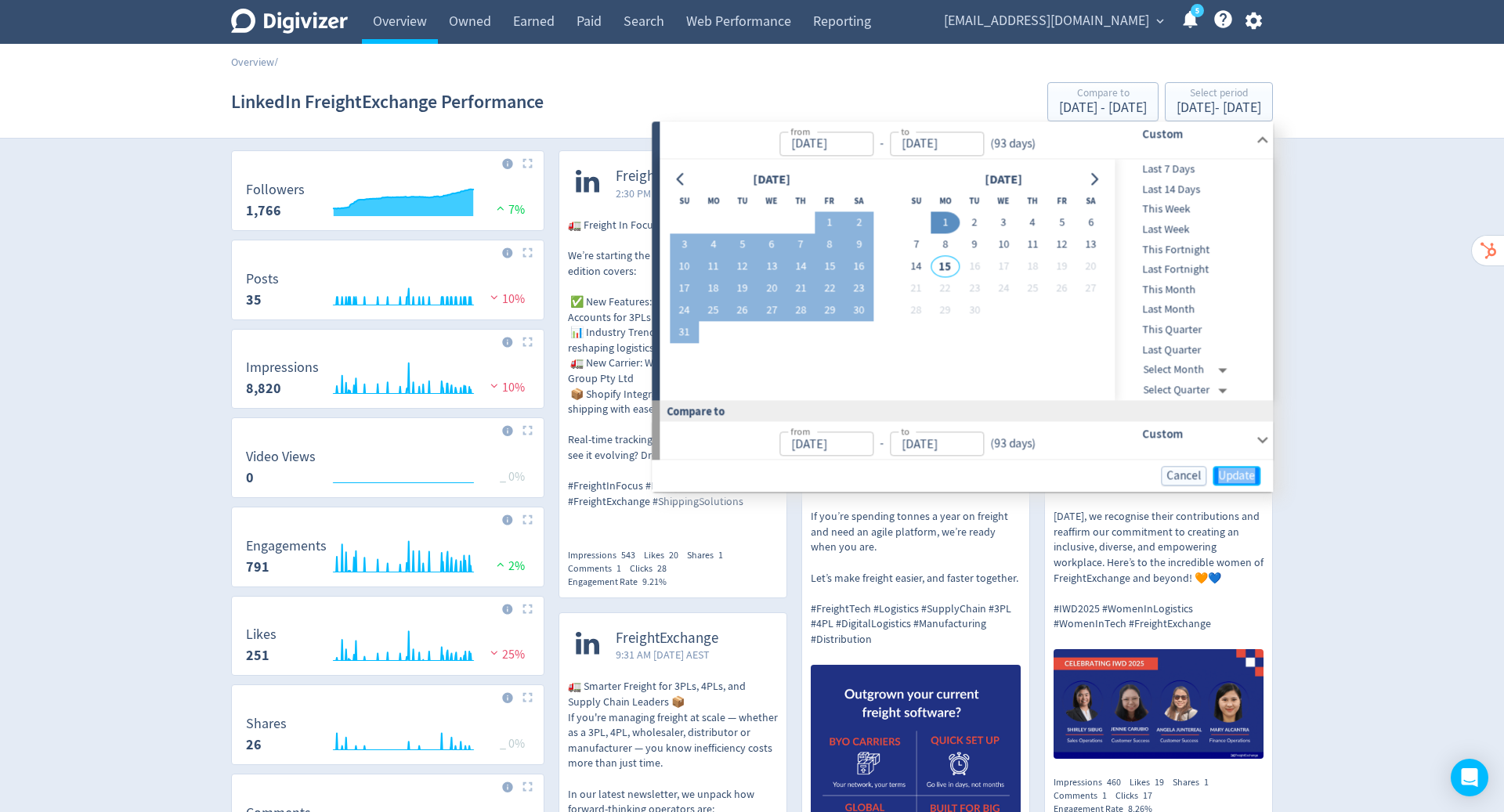
click at [1246, 473] on span "Update" at bounding box center [1237, 475] width 37 height 11
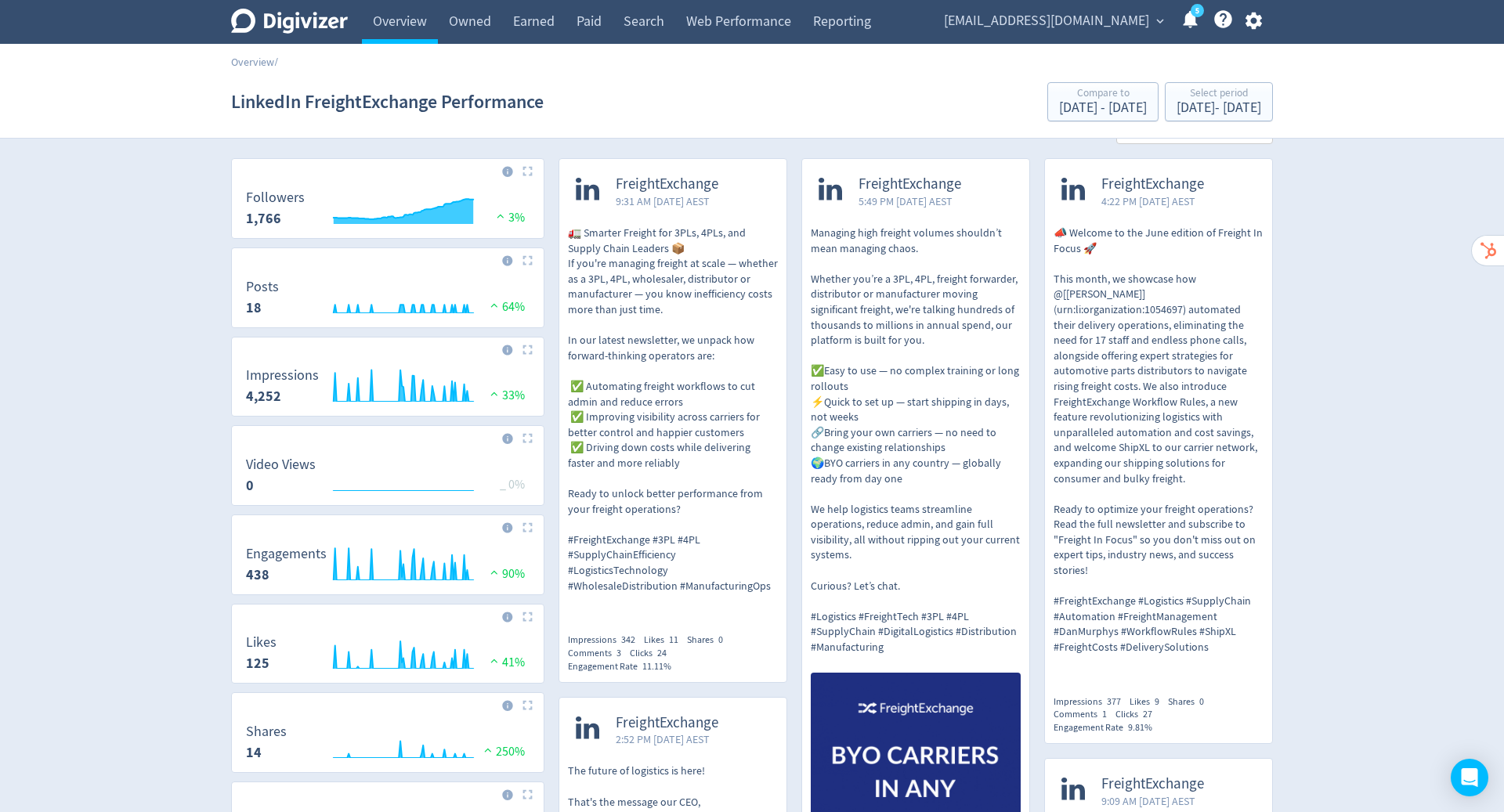
scroll to position [0, 0]
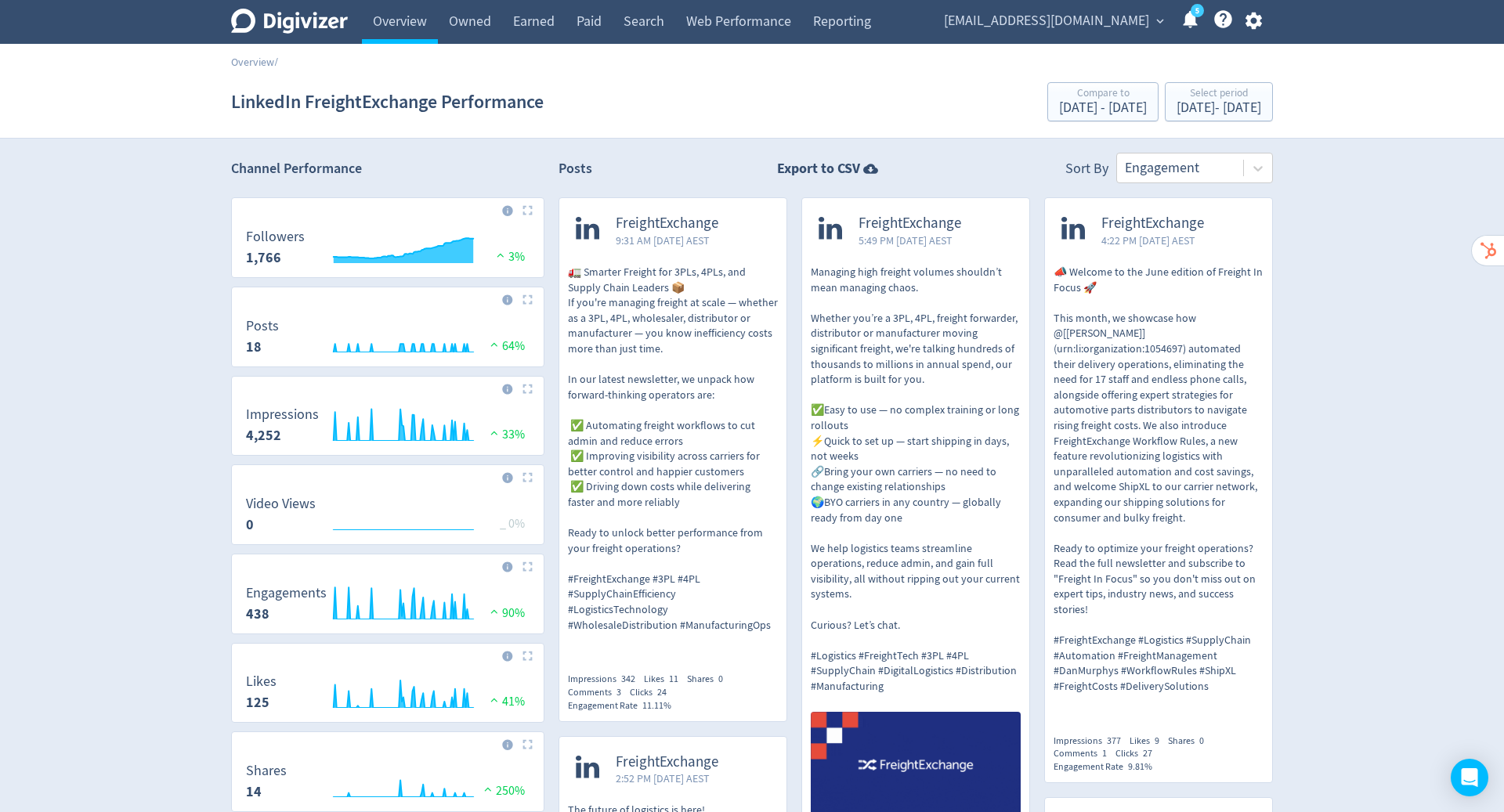
click at [470, 13] on link "Owned" at bounding box center [470, 22] width 65 height 44
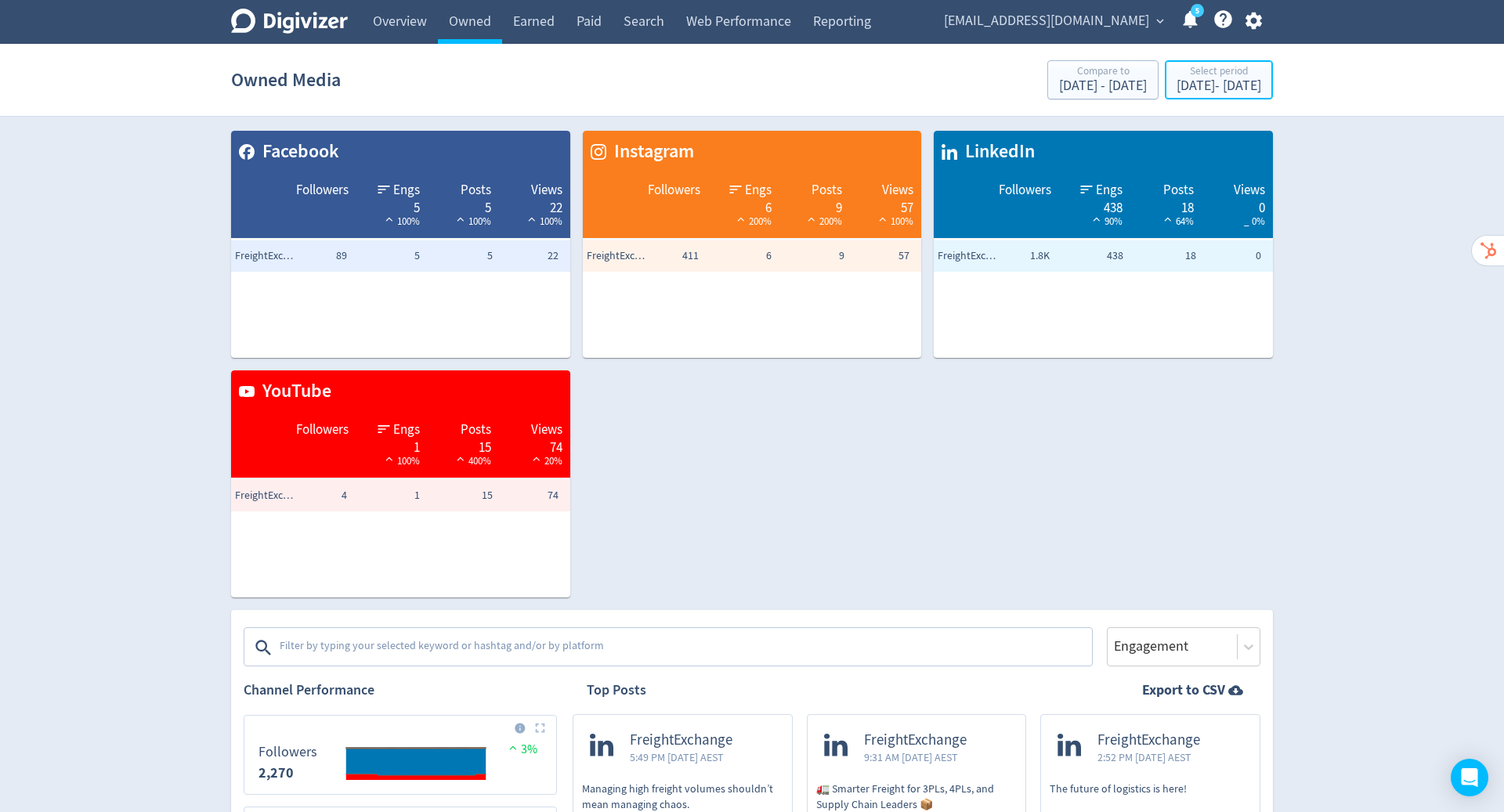
click at [1190, 92] on div "Jun 1, 2025 - Sep 1, 2025" at bounding box center [1218, 86] width 85 height 14
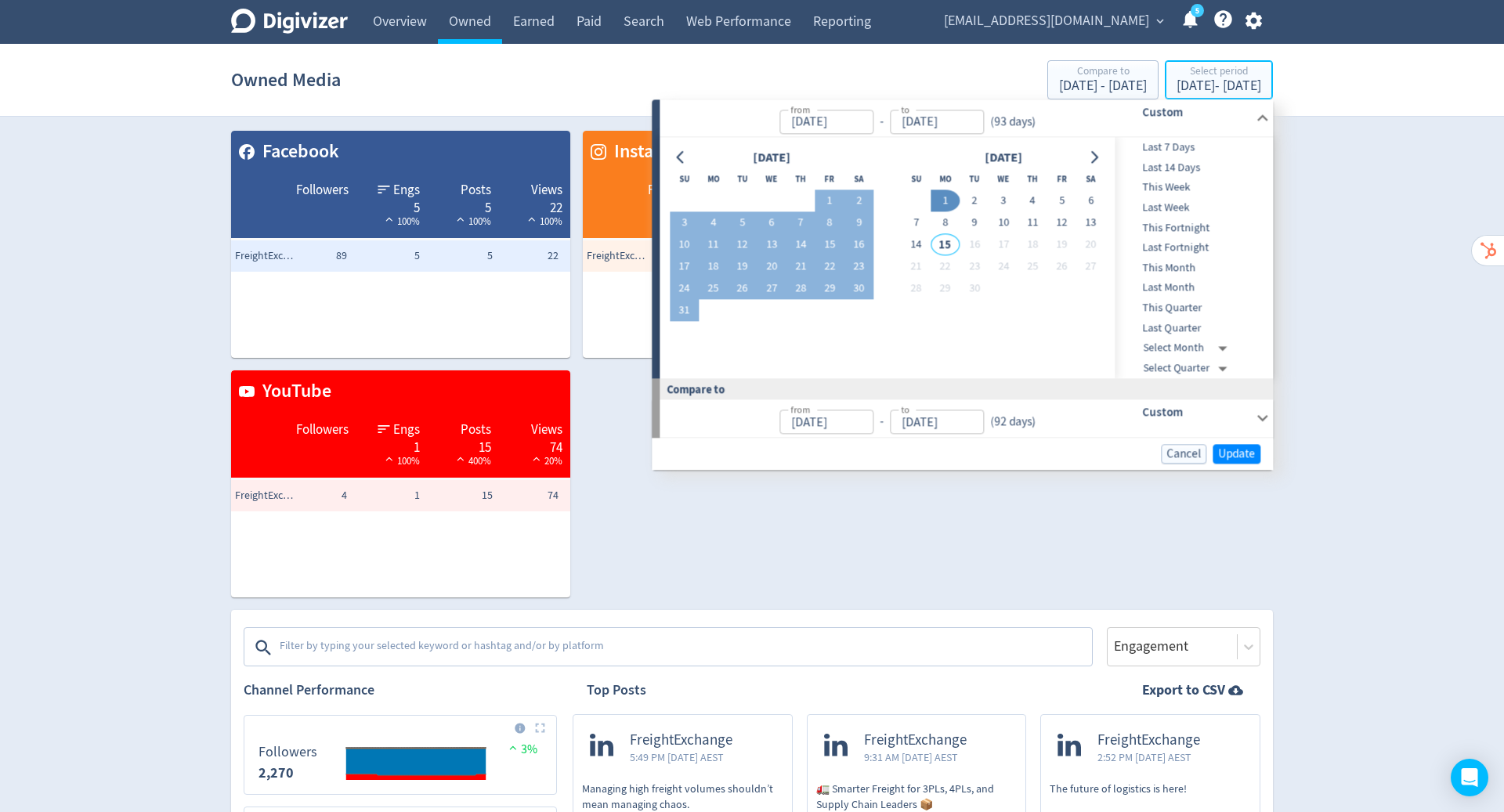
type input "Jun 01, 2025"
type input "Sep 01, 2025"
type input "Feb 28, 2025"
type input "May 31, 2025"
drag, startPoint x: 1214, startPoint y: 272, endPoint x: 1361, endPoint y: 451, distance: 231.6
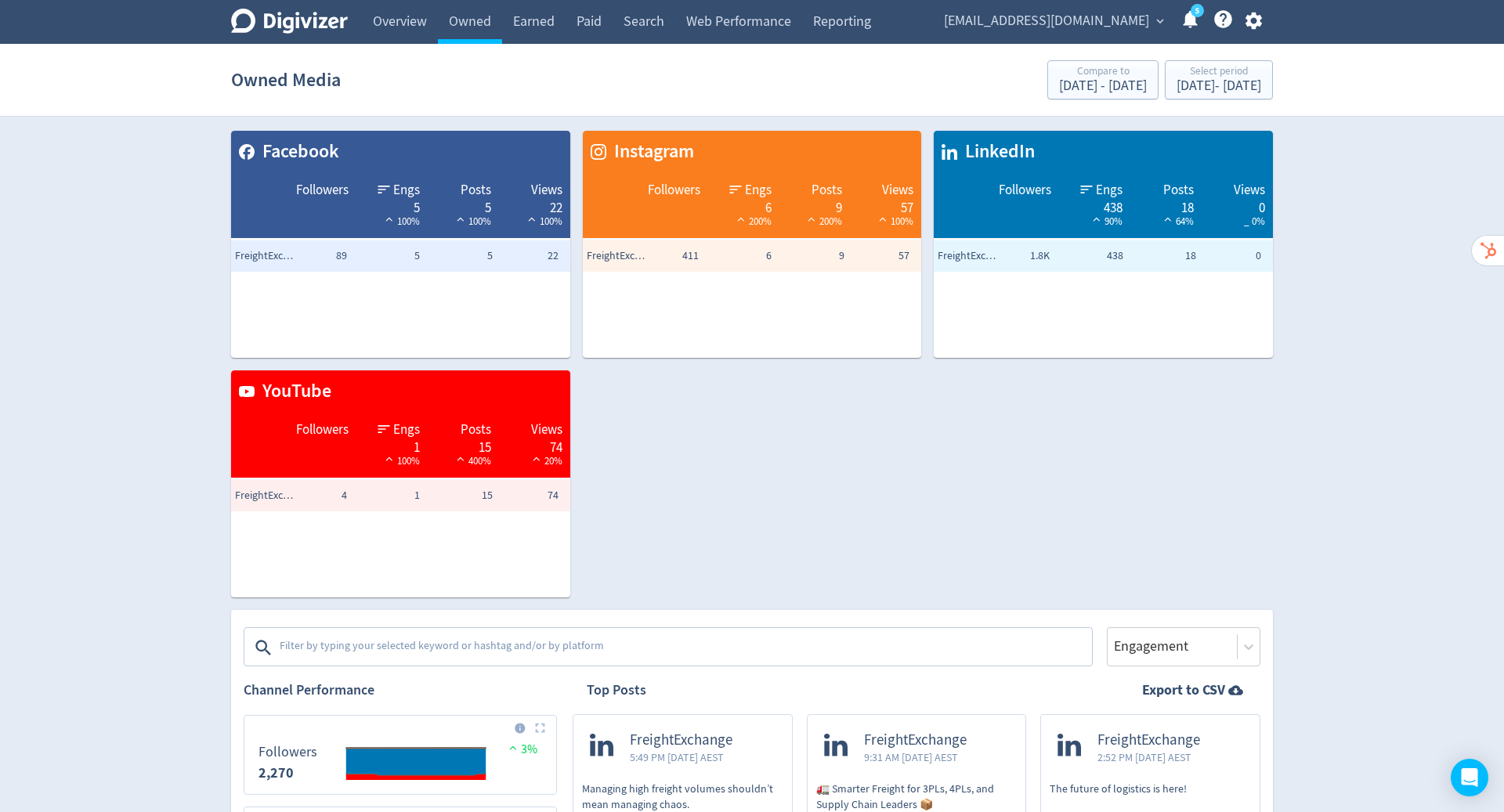
click at [897, 649] on textarea at bounding box center [684, 648] width 812 height 31
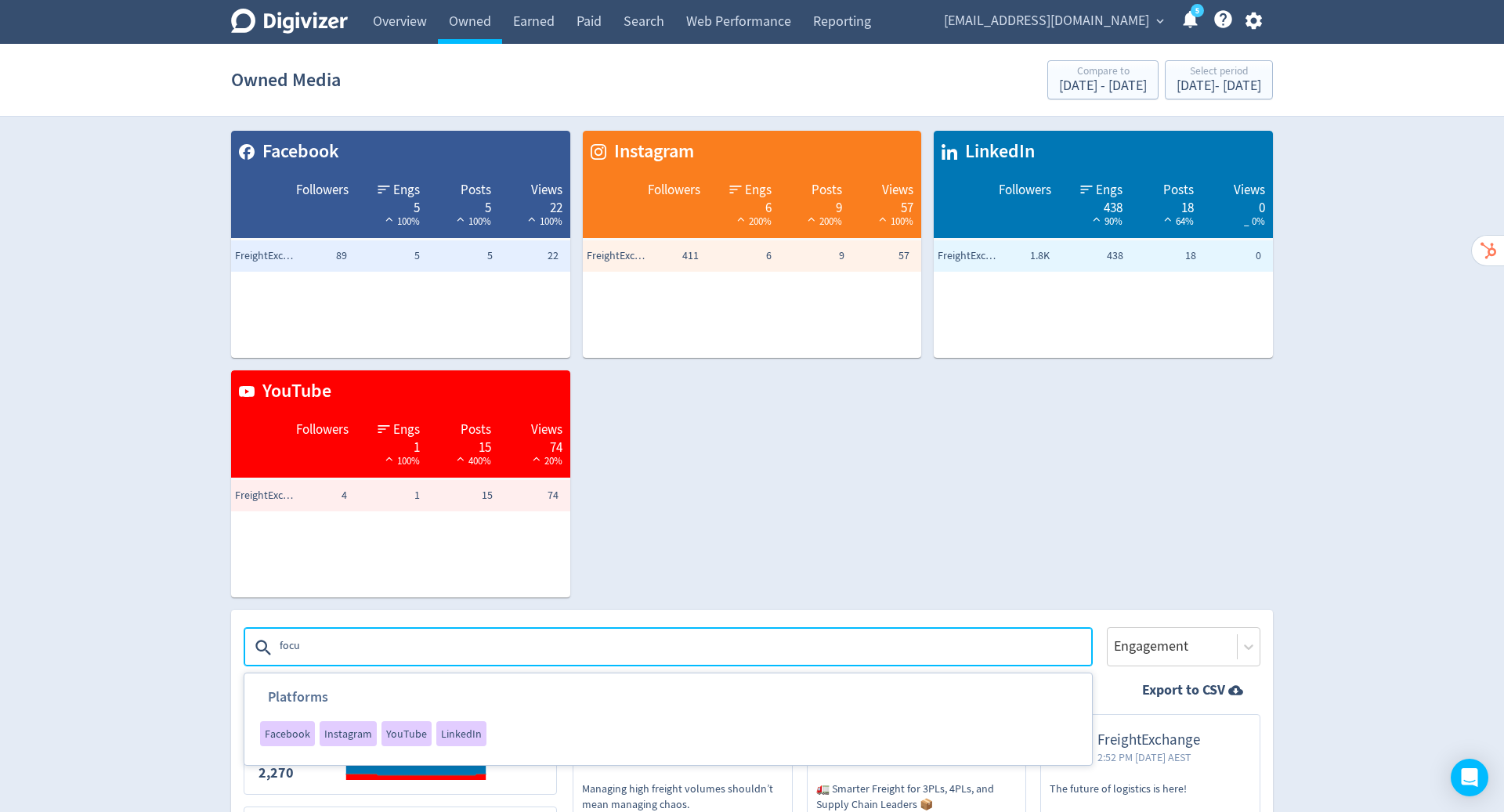
type textarea "focus"
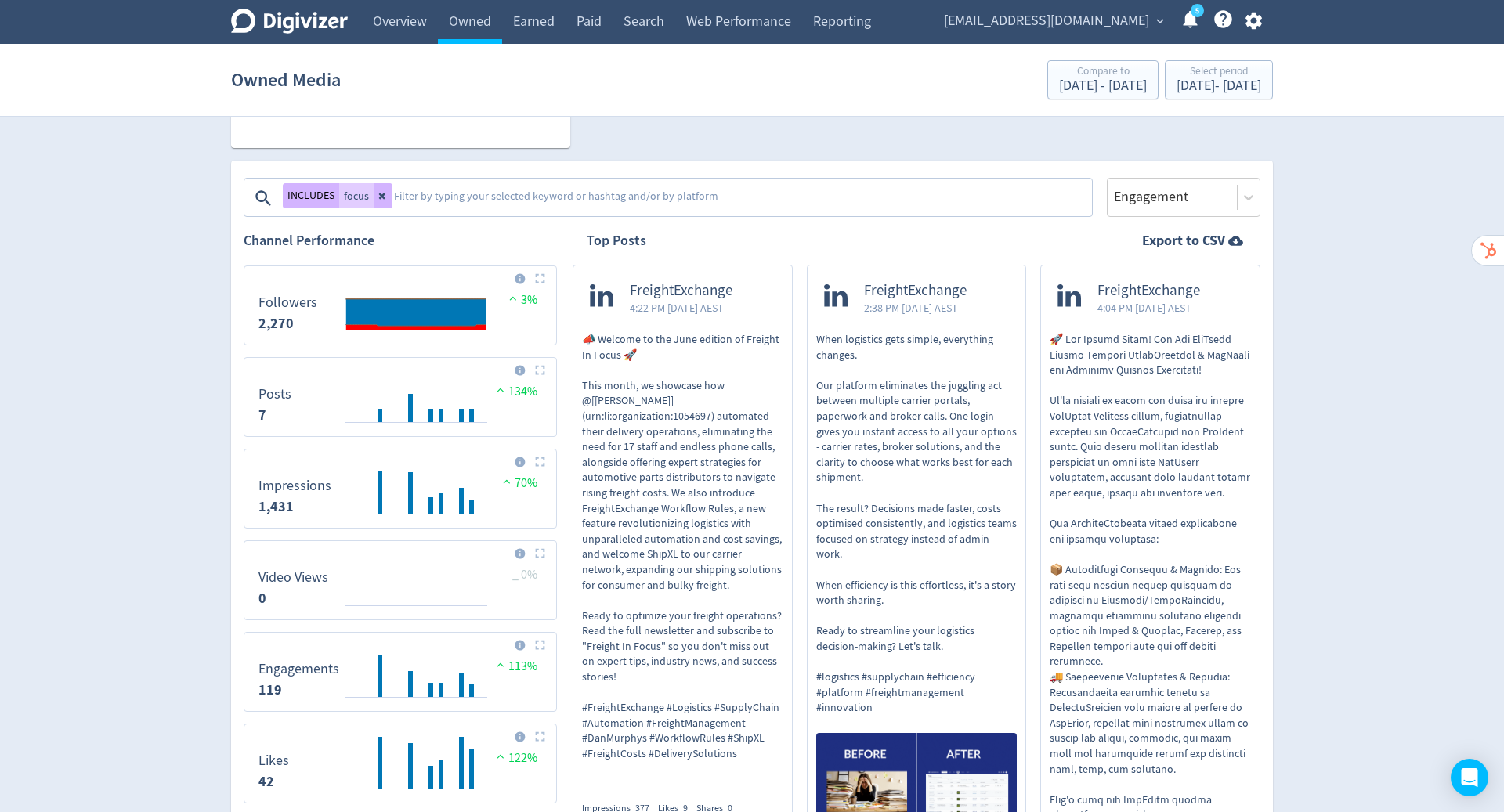
scroll to position [446, 0]
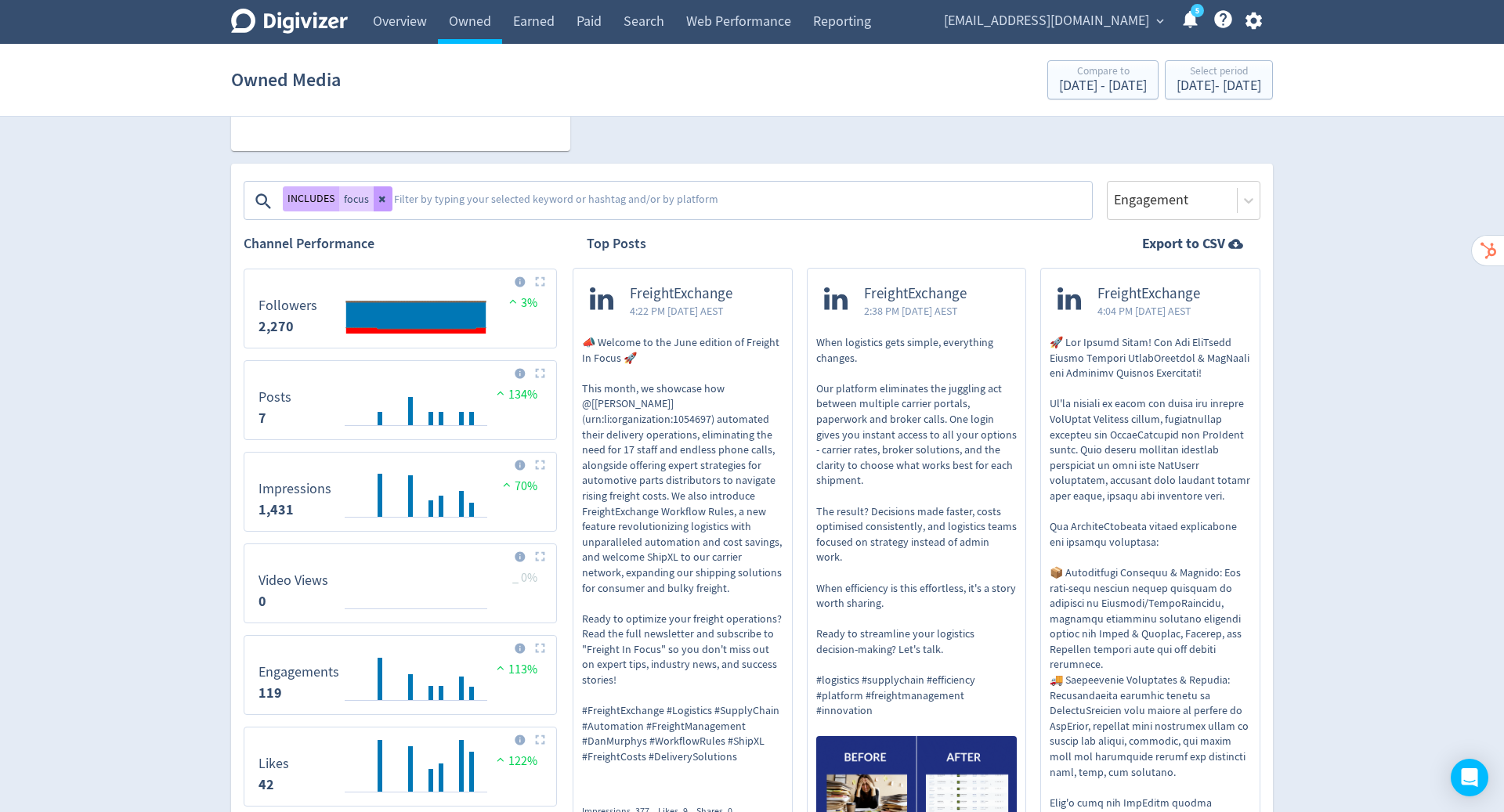
drag, startPoint x: 1361, startPoint y: 451, endPoint x: 389, endPoint y: 196, distance: 1004.9
click at [389, 196] on button at bounding box center [383, 198] width 19 height 25
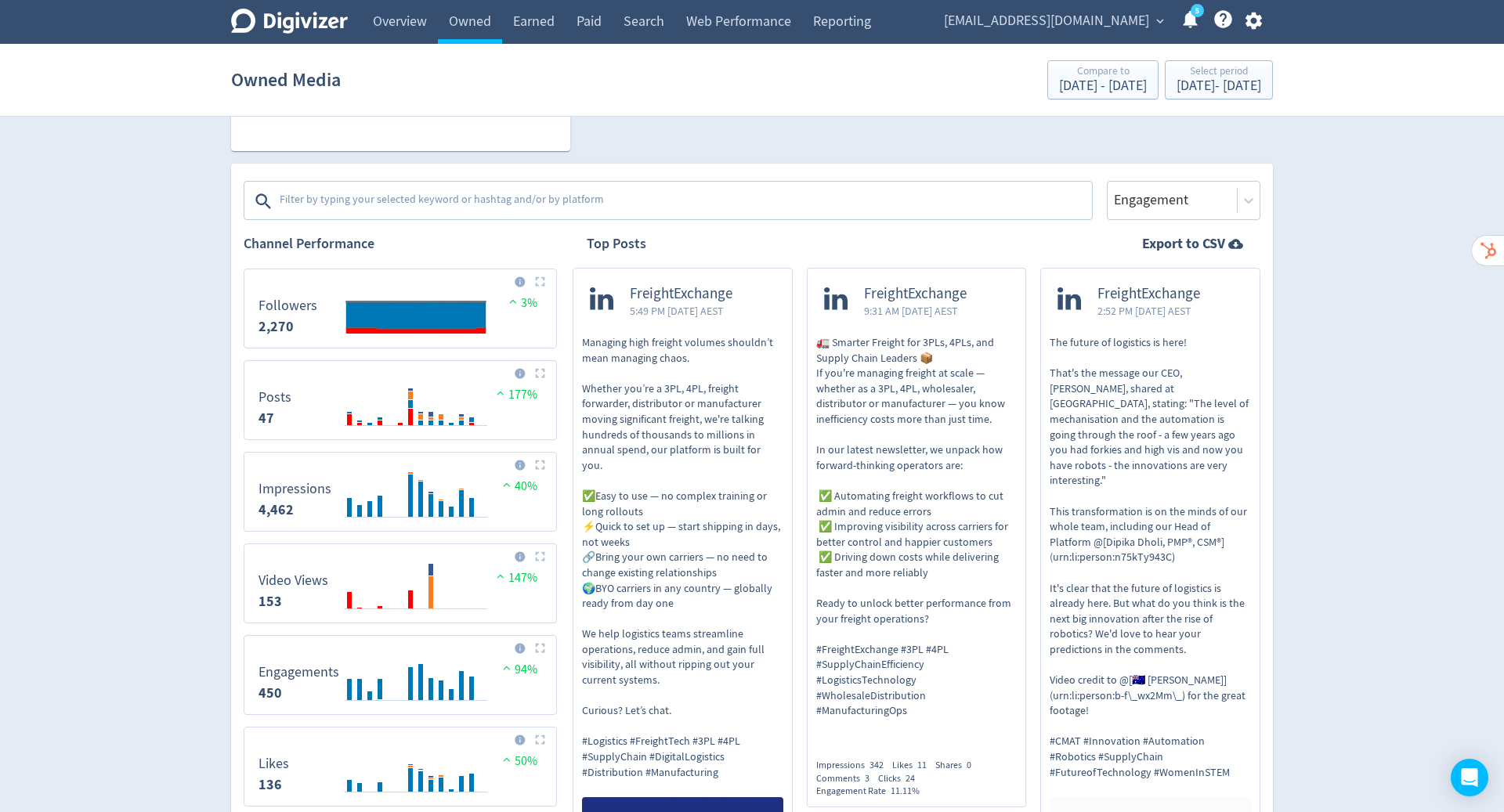
drag, startPoint x: 389, startPoint y: 196, endPoint x: 1300, endPoint y: 395, distance: 932.5
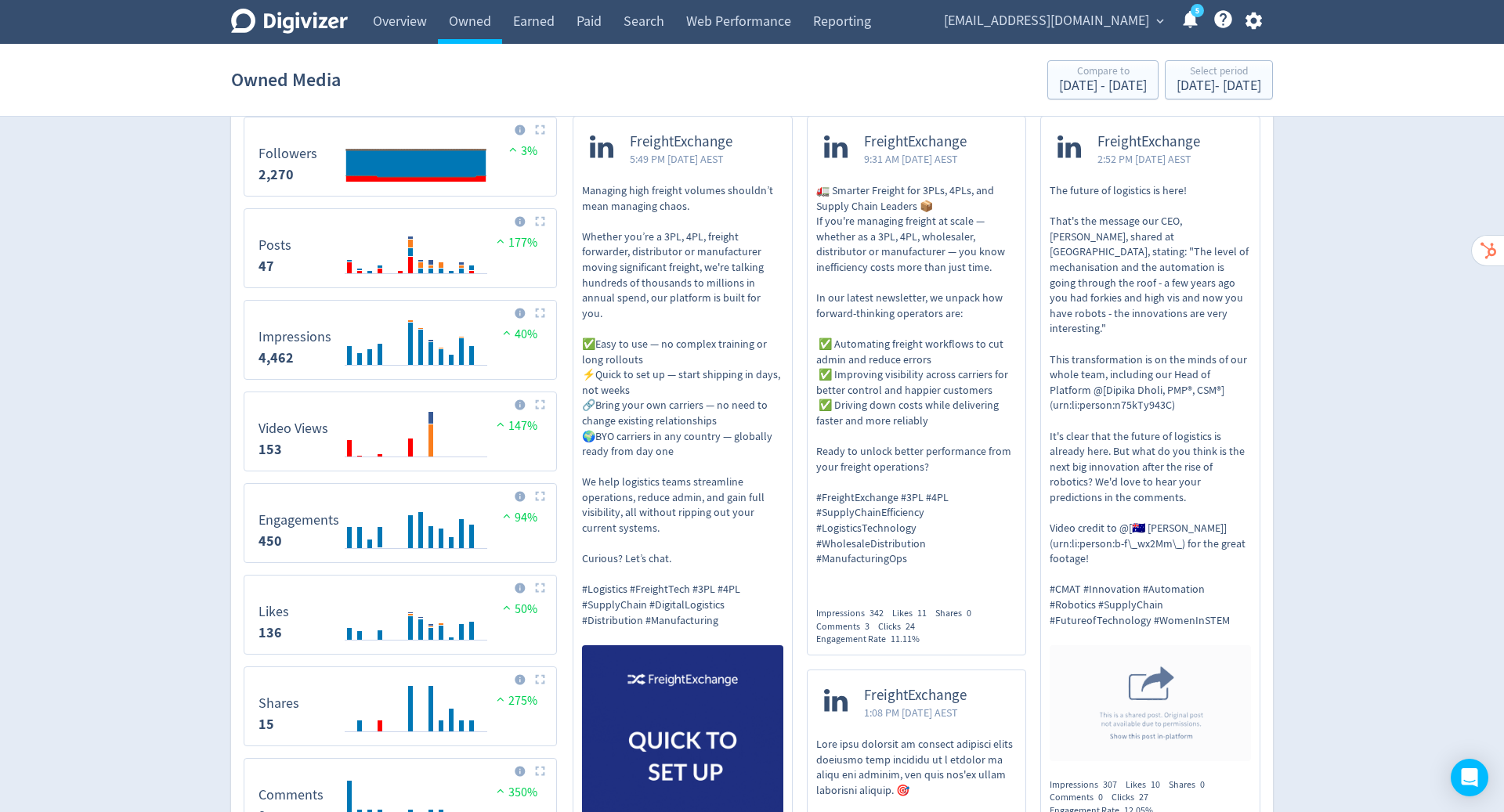
scroll to position [589, 0]
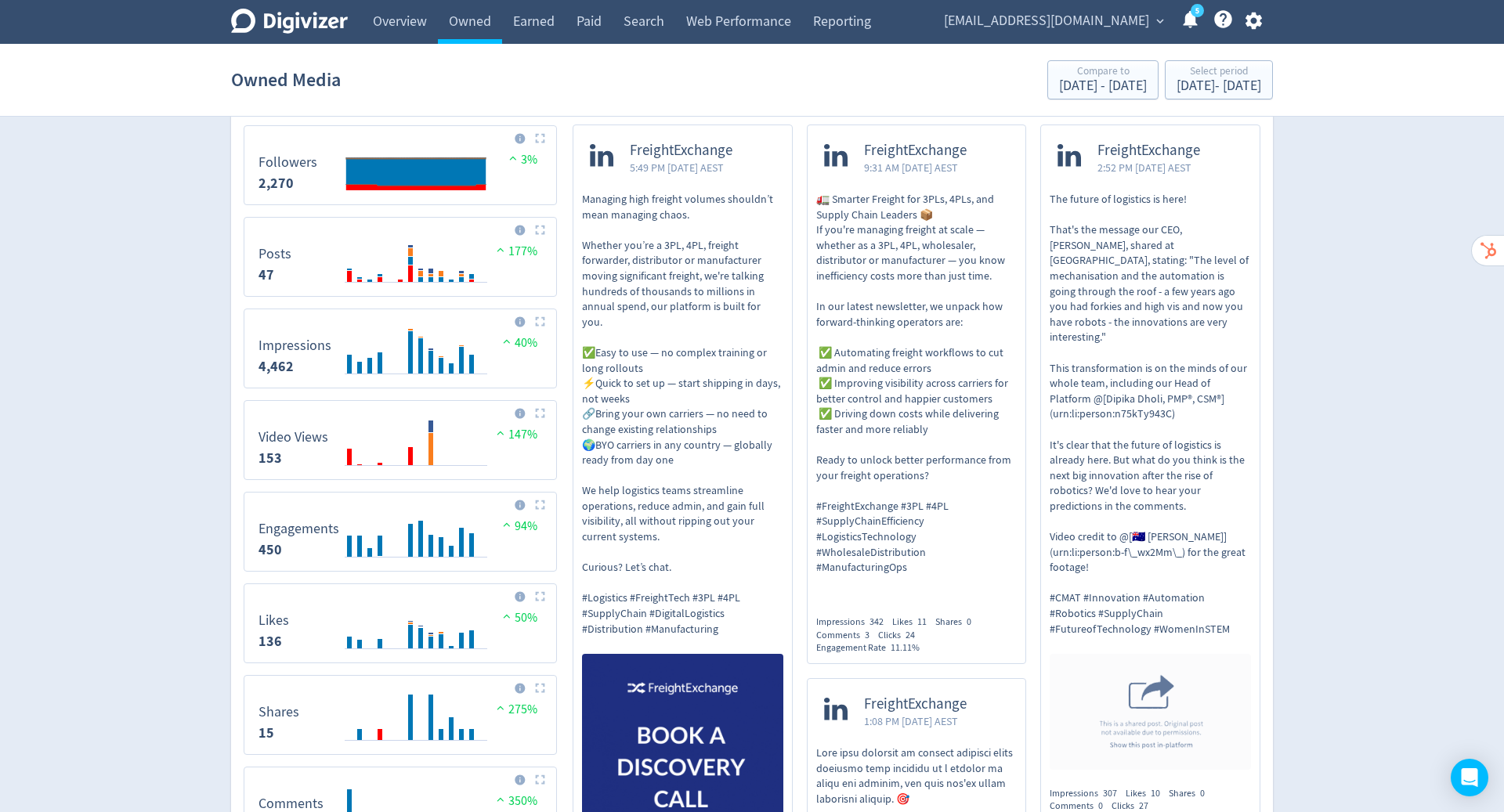
click at [1167, 686] on img at bounding box center [1150, 712] width 202 height 115
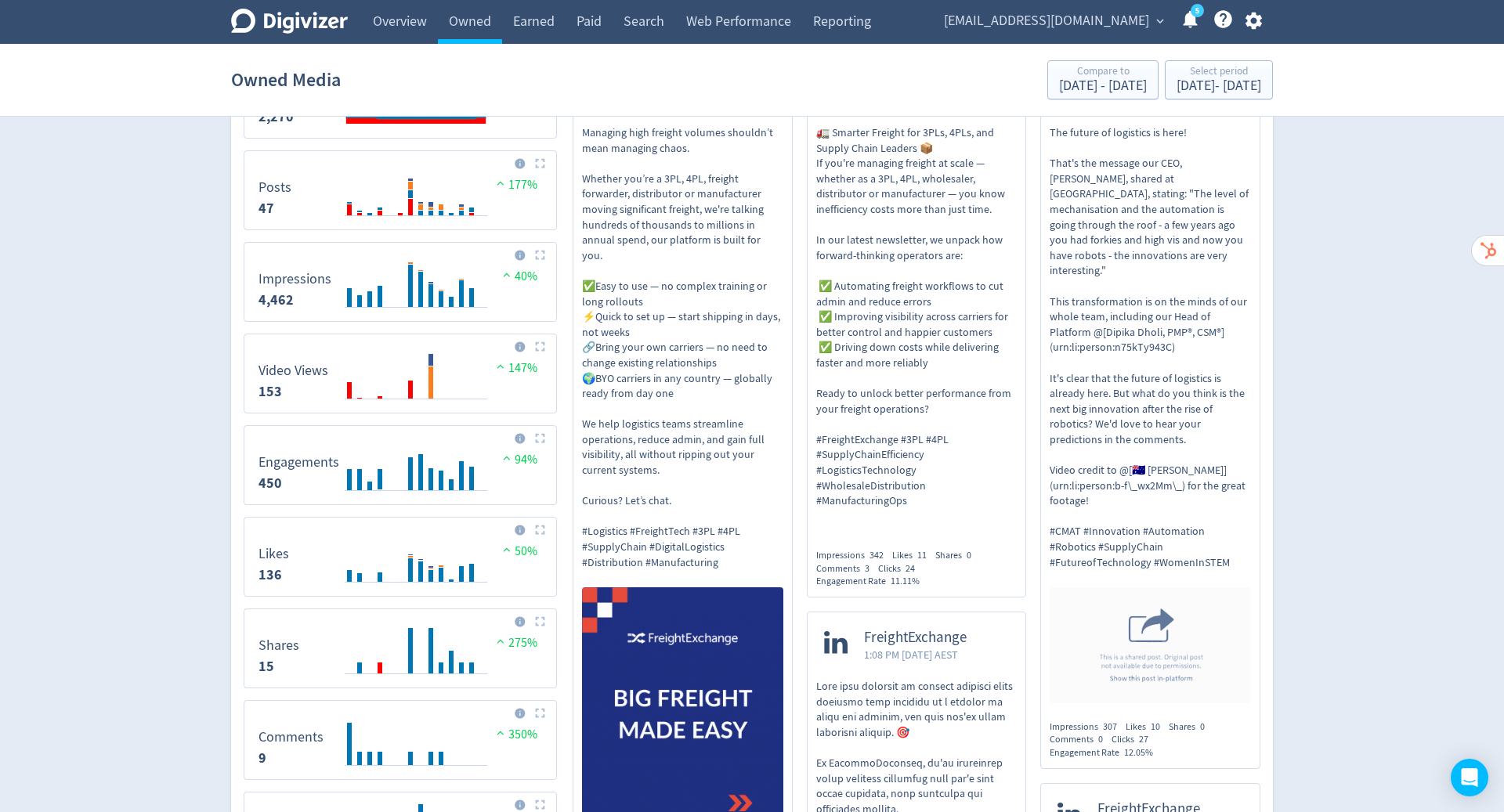
scroll to position [543, 0]
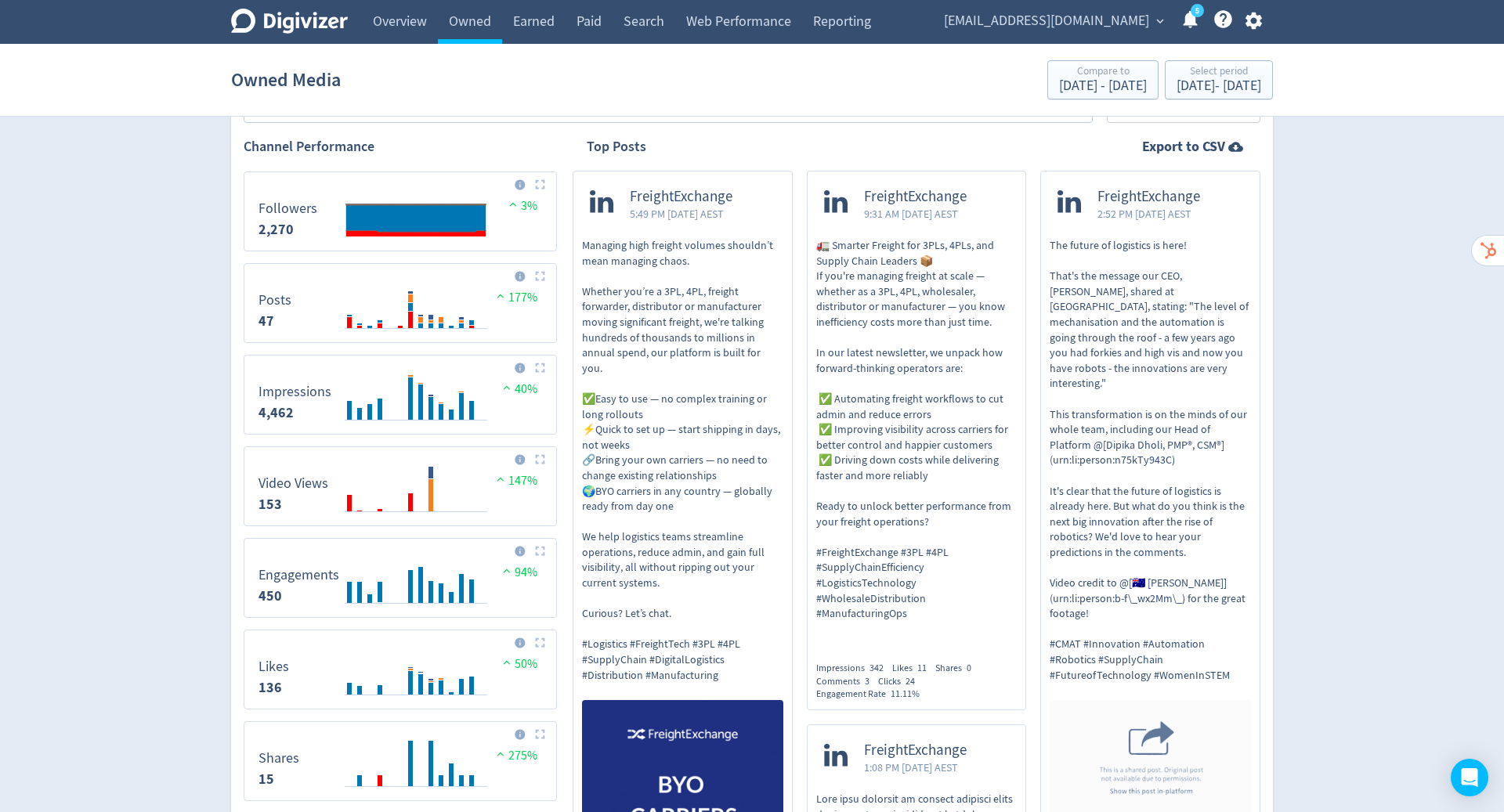
click at [1256, 382] on link "FreightExchange 2:52 PM Thu 24-Jul-25 AEST The future of logistics is here! Tha…" at bounding box center [1150, 495] width 218 height 649
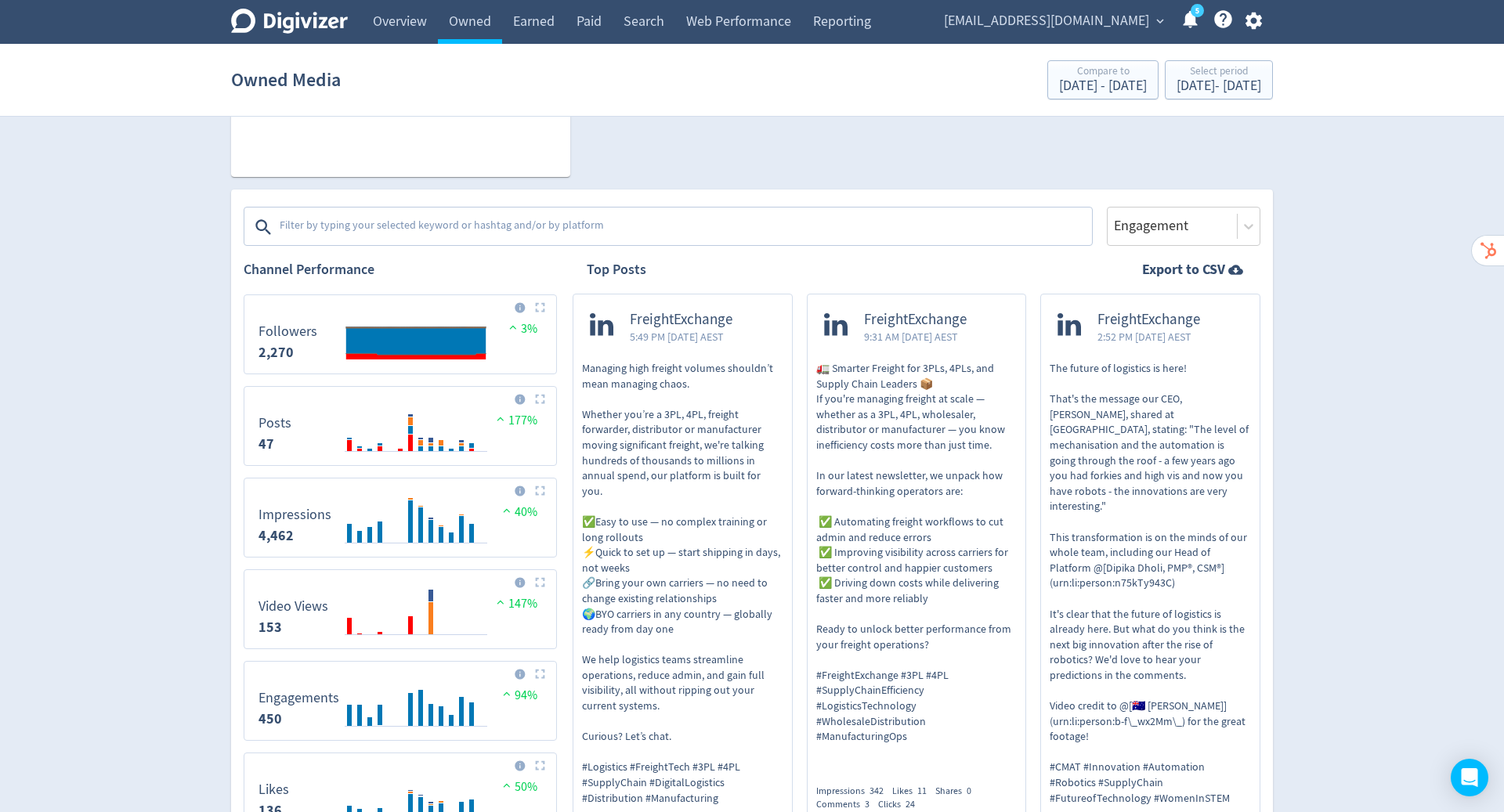
scroll to position [418, 0]
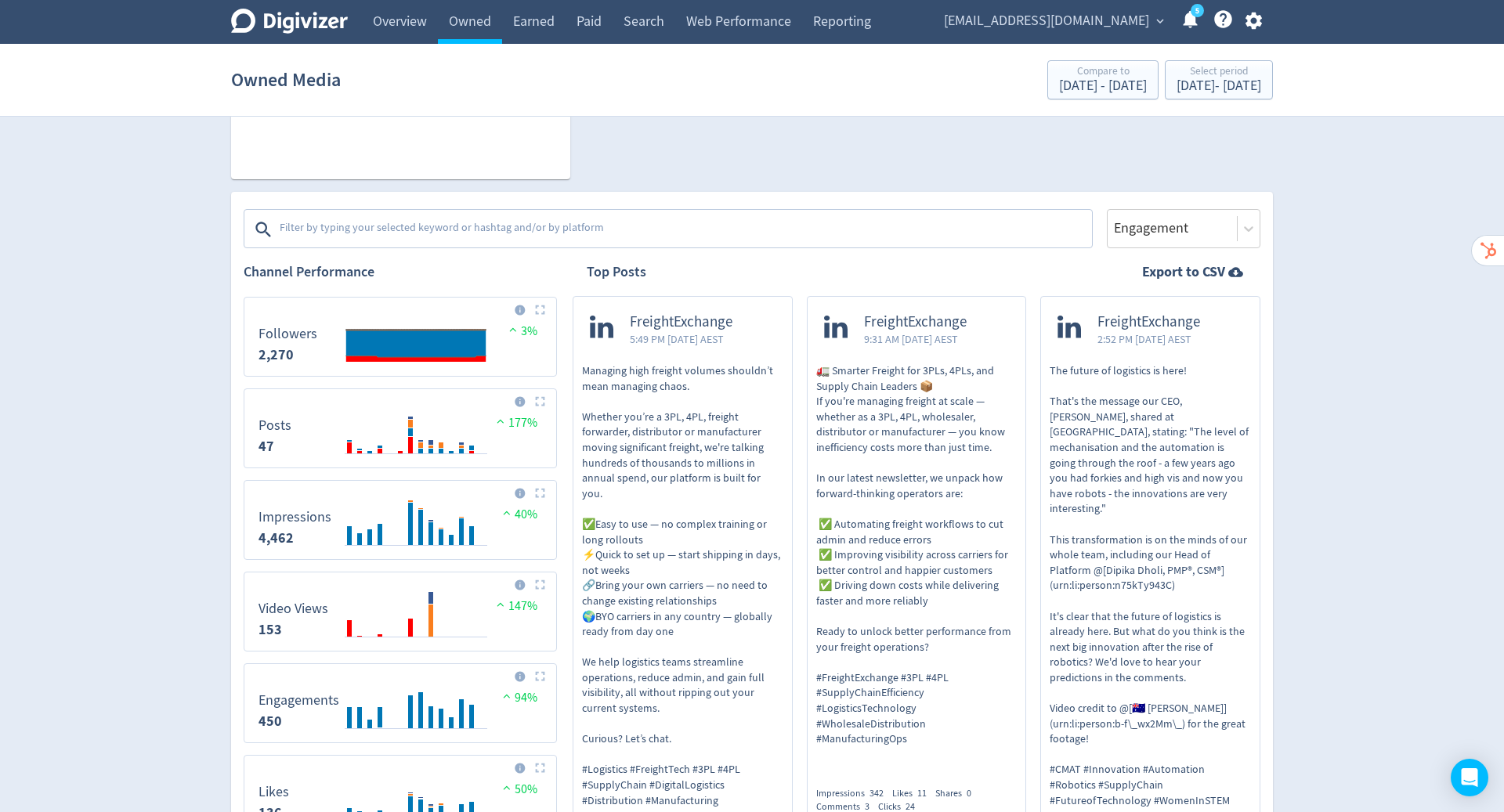
click at [1062, 21] on span "[EMAIL_ADDRESS][DOMAIN_NAME]" at bounding box center [1046, 21] width 205 height 25
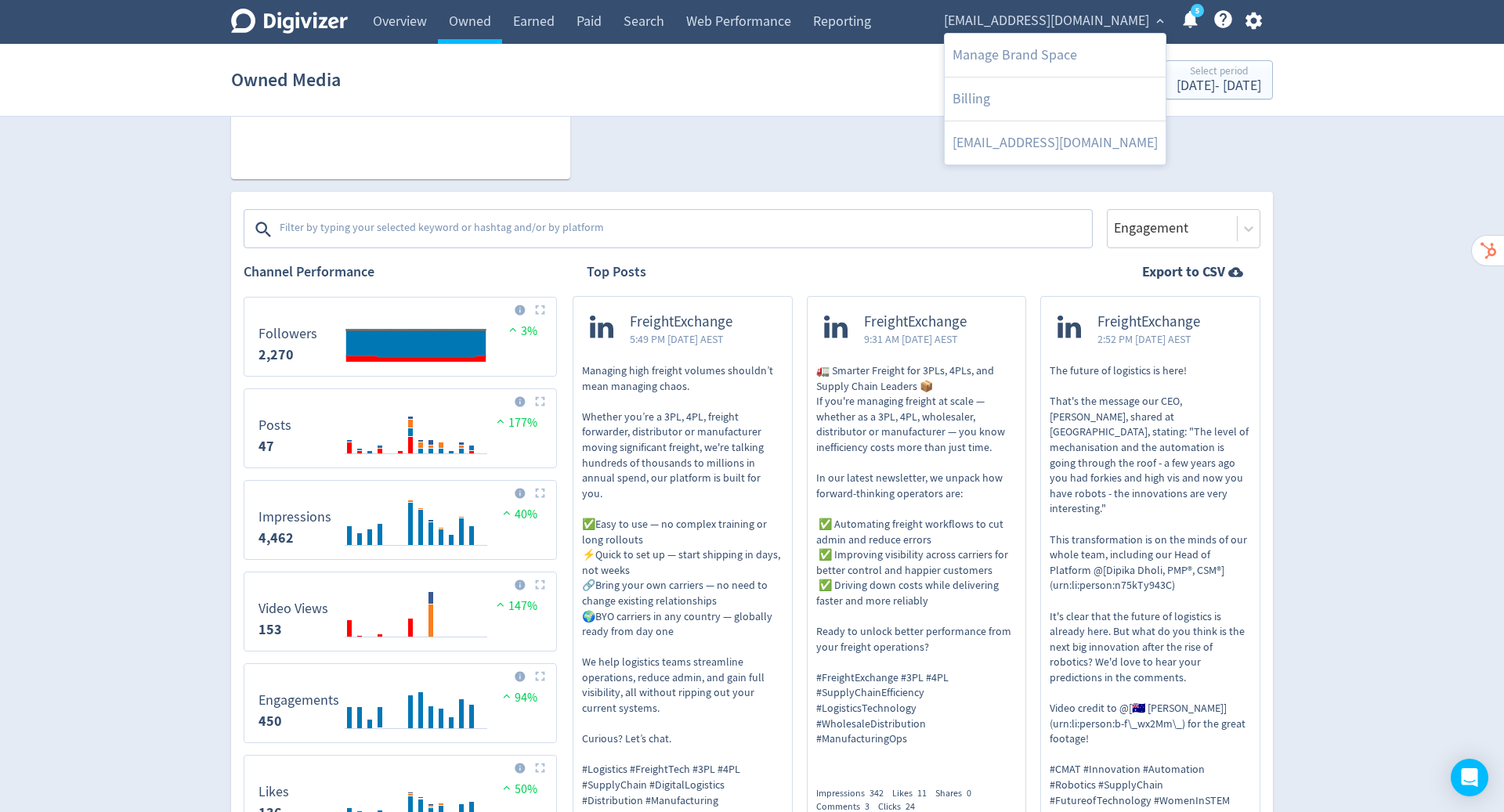
click at [1026, 56] on link "Manage Brand Space" at bounding box center [1055, 55] width 221 height 43
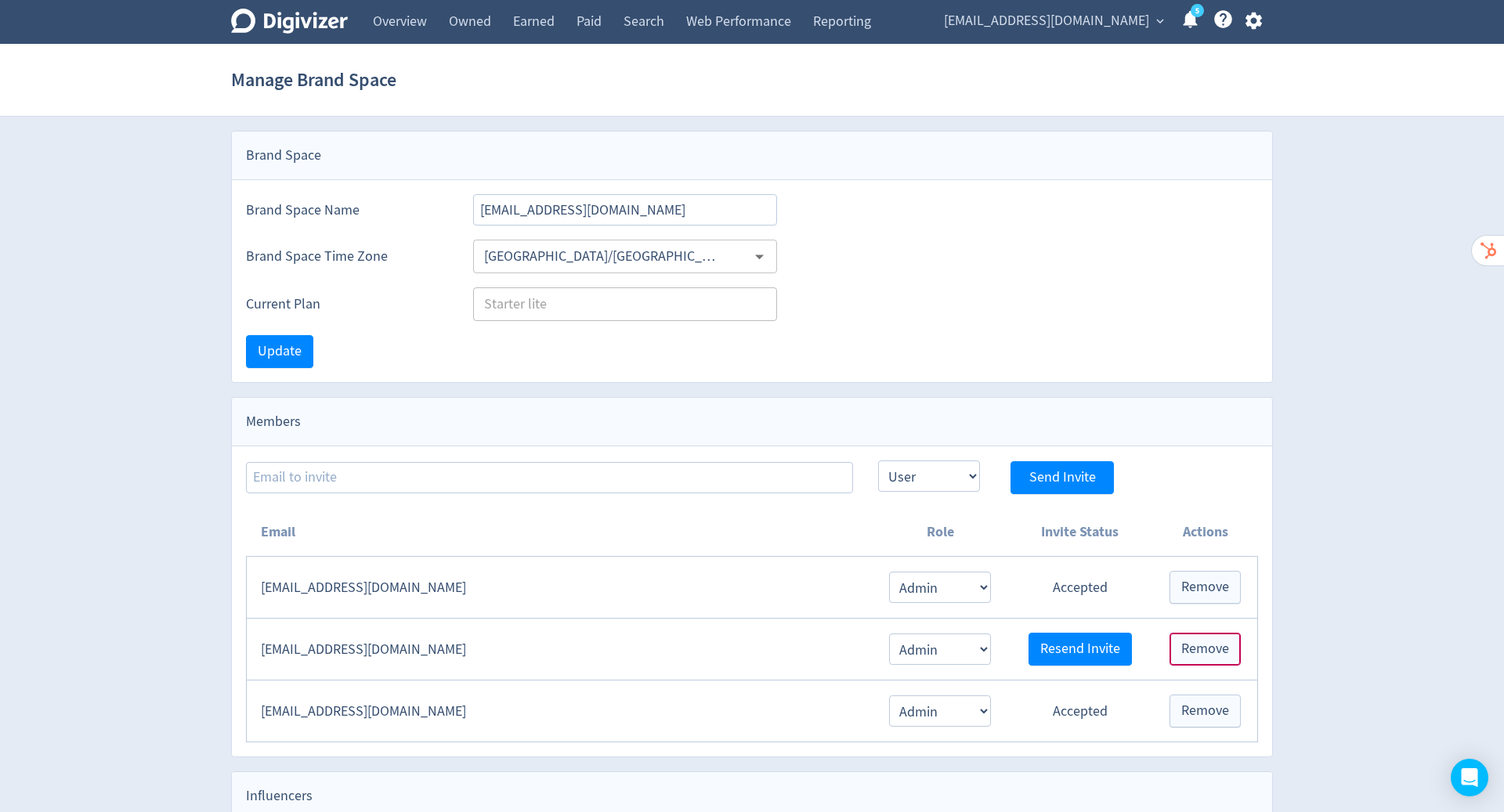
click at [1197, 643] on span "Remove" at bounding box center [1205, 649] width 48 height 14
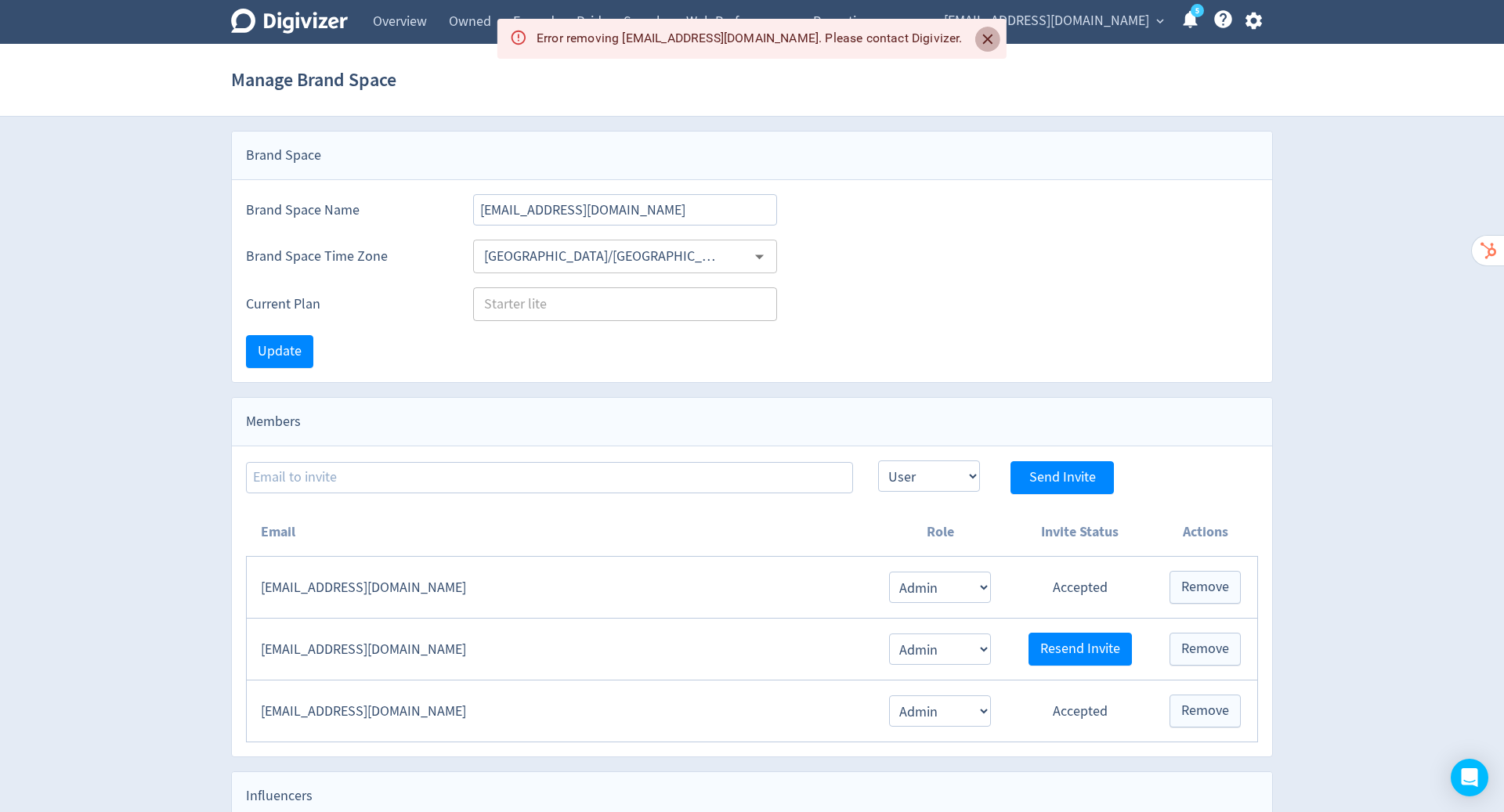
click at [982, 38] on icon "Close" at bounding box center [988, 39] width 18 height 18
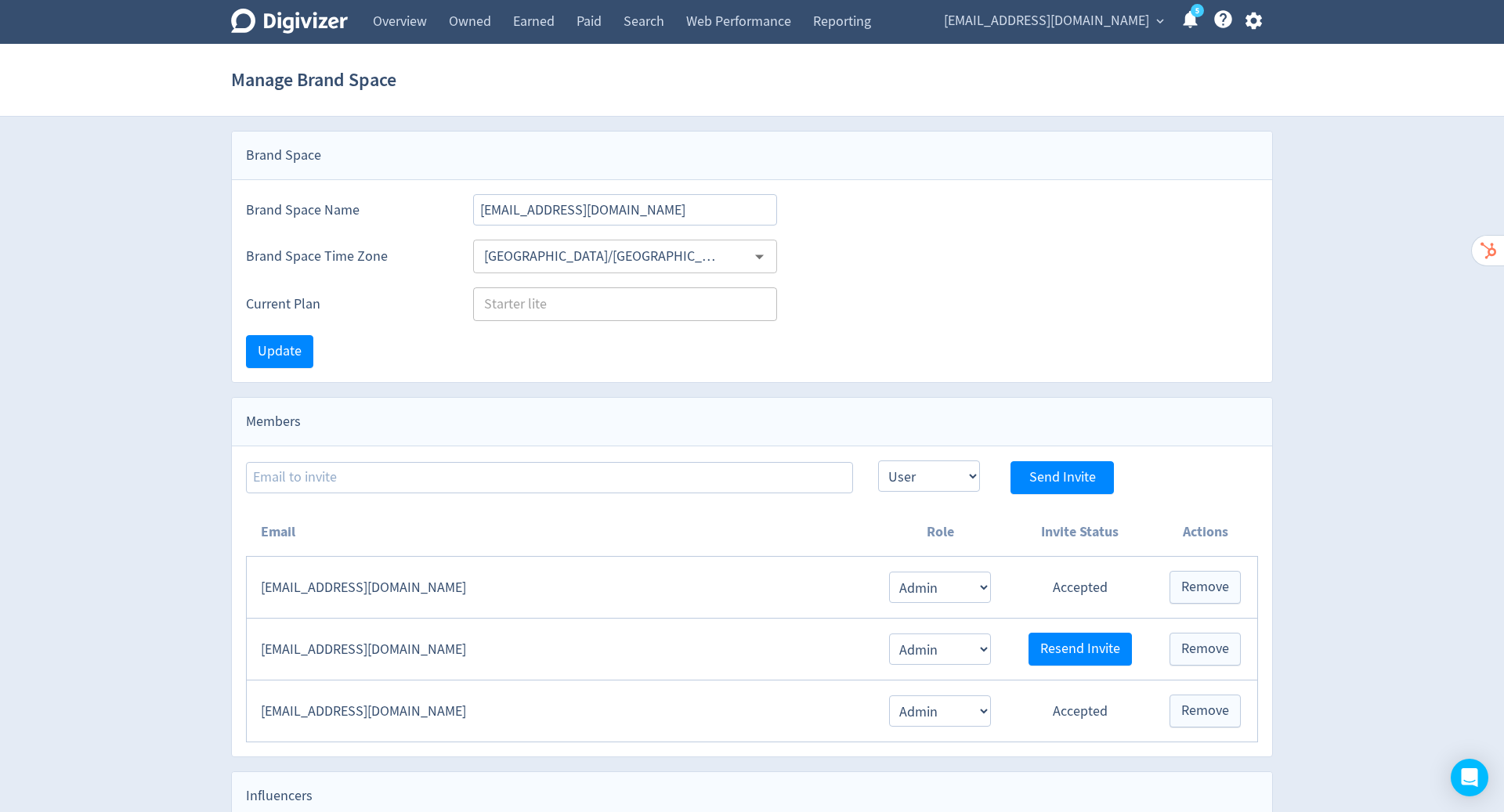
scroll to position [140, 0]
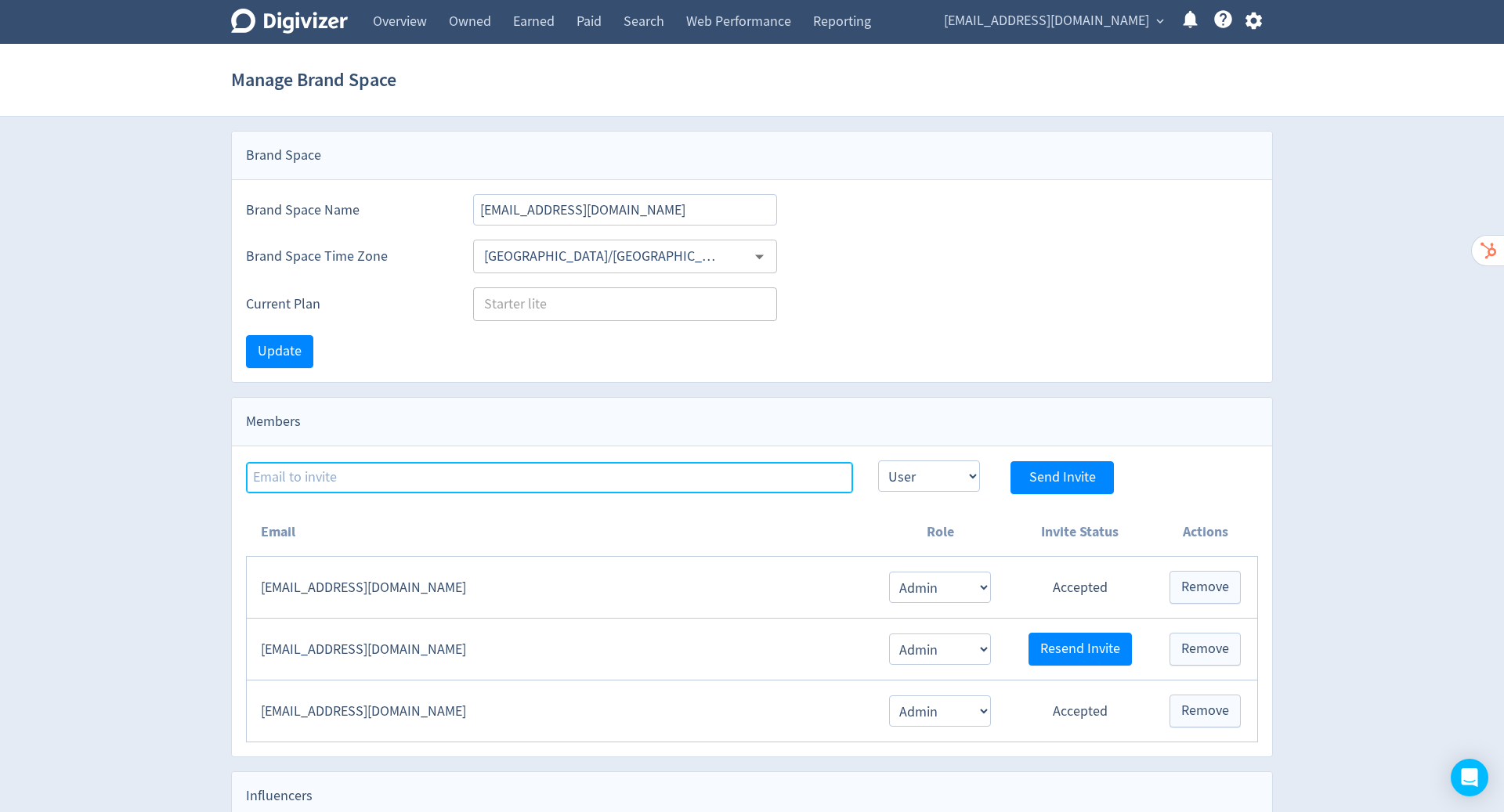
click at [357, 474] on input at bounding box center [549, 478] width 607 height 31
type input "e"
type input "[EMAIL_ADDRESS][PERSON_NAME][DOMAIN_NAME]"
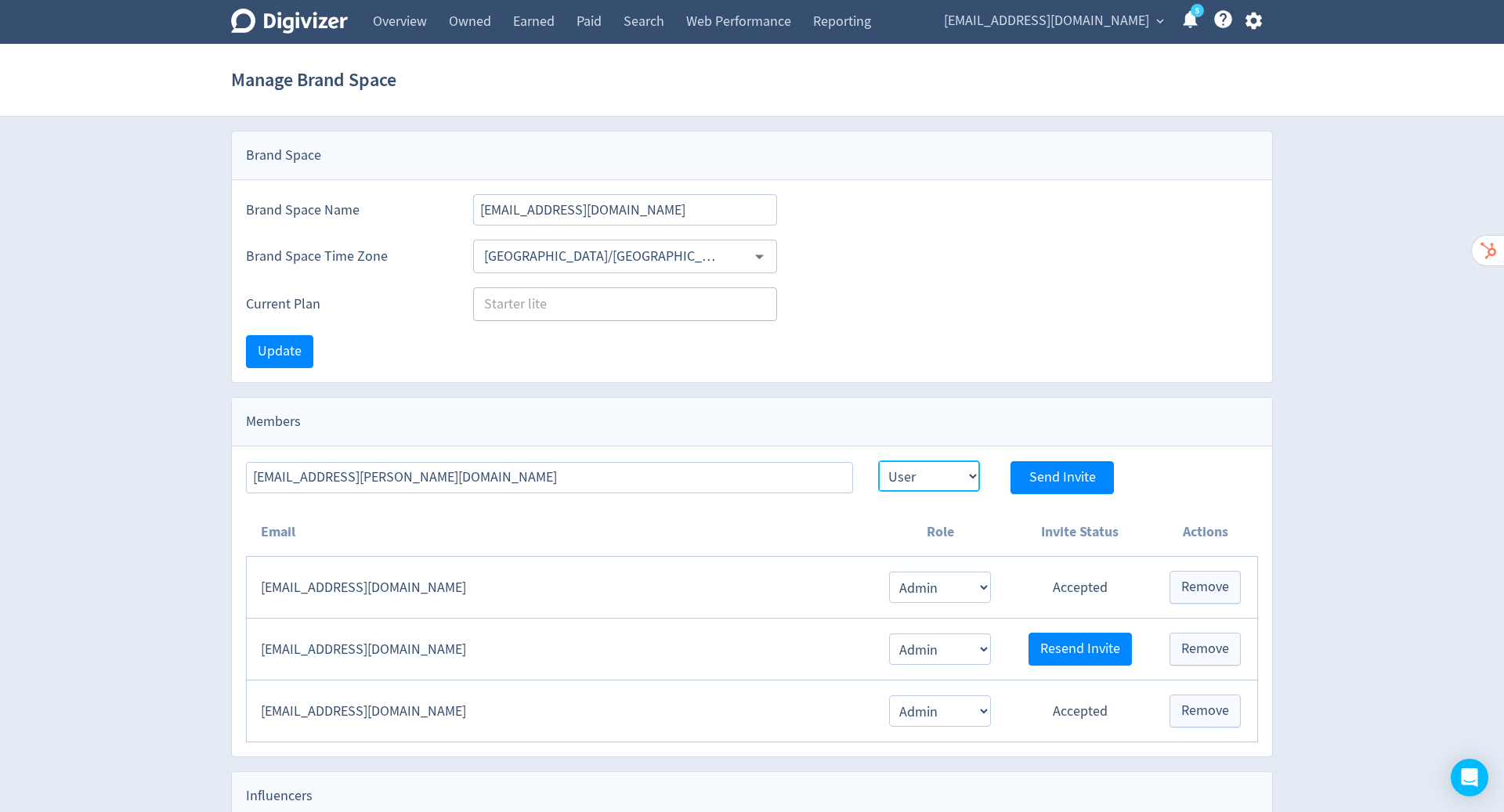
click at [951, 460] on select "Admin User" at bounding box center [928, 476] width 102 height 31
select select "ADMIN"
click at [878, 460] on select "Admin User" at bounding box center [928, 476] width 102 height 31
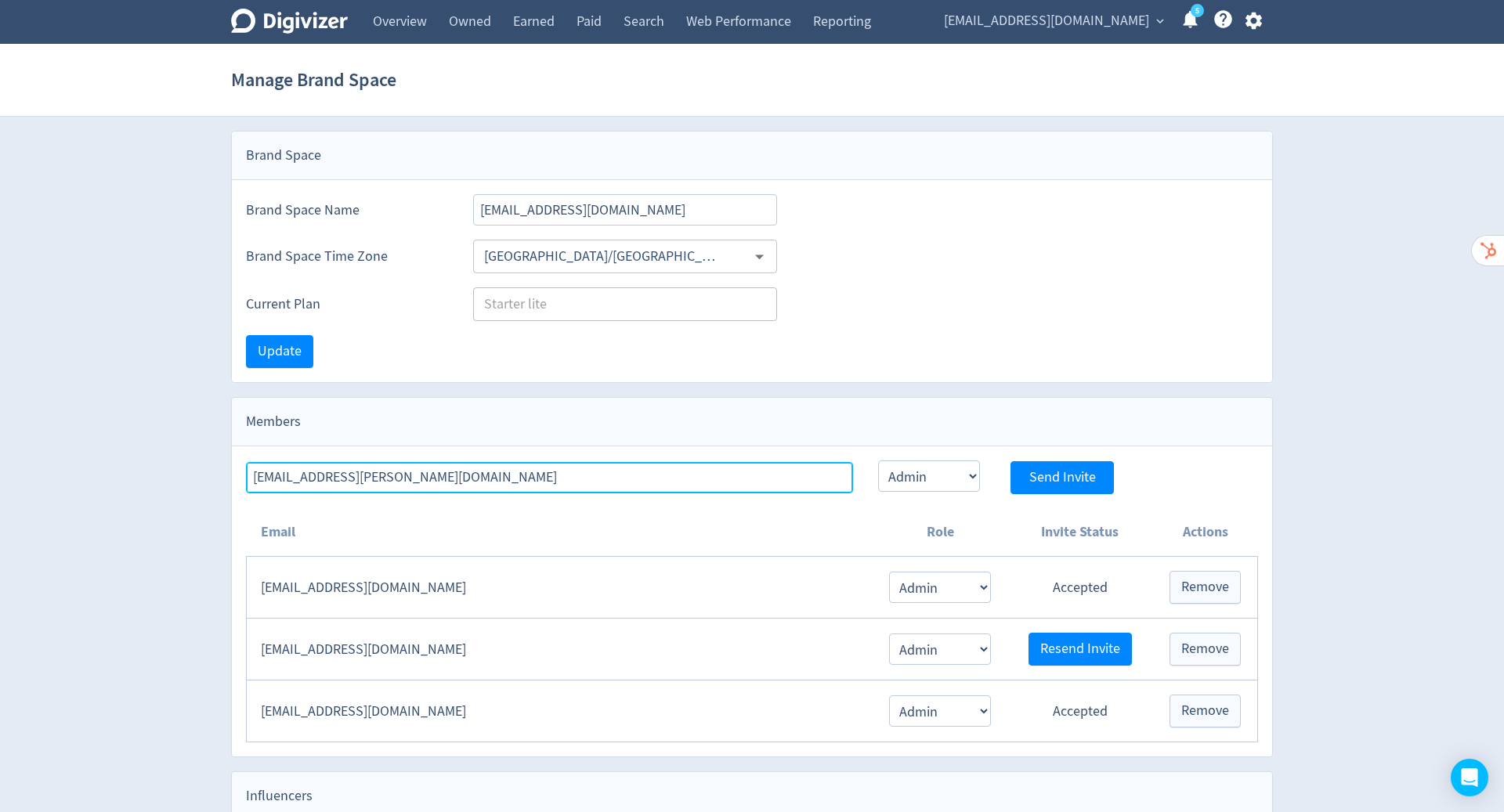
click at [566, 477] on input "[EMAIL_ADDRESS][PERSON_NAME][DOMAIN_NAME]" at bounding box center [549, 478] width 607 height 31
type input "[PERSON_NAME][EMAIL_ADDRESS][PERSON_NAME][DOMAIN_NAME]"
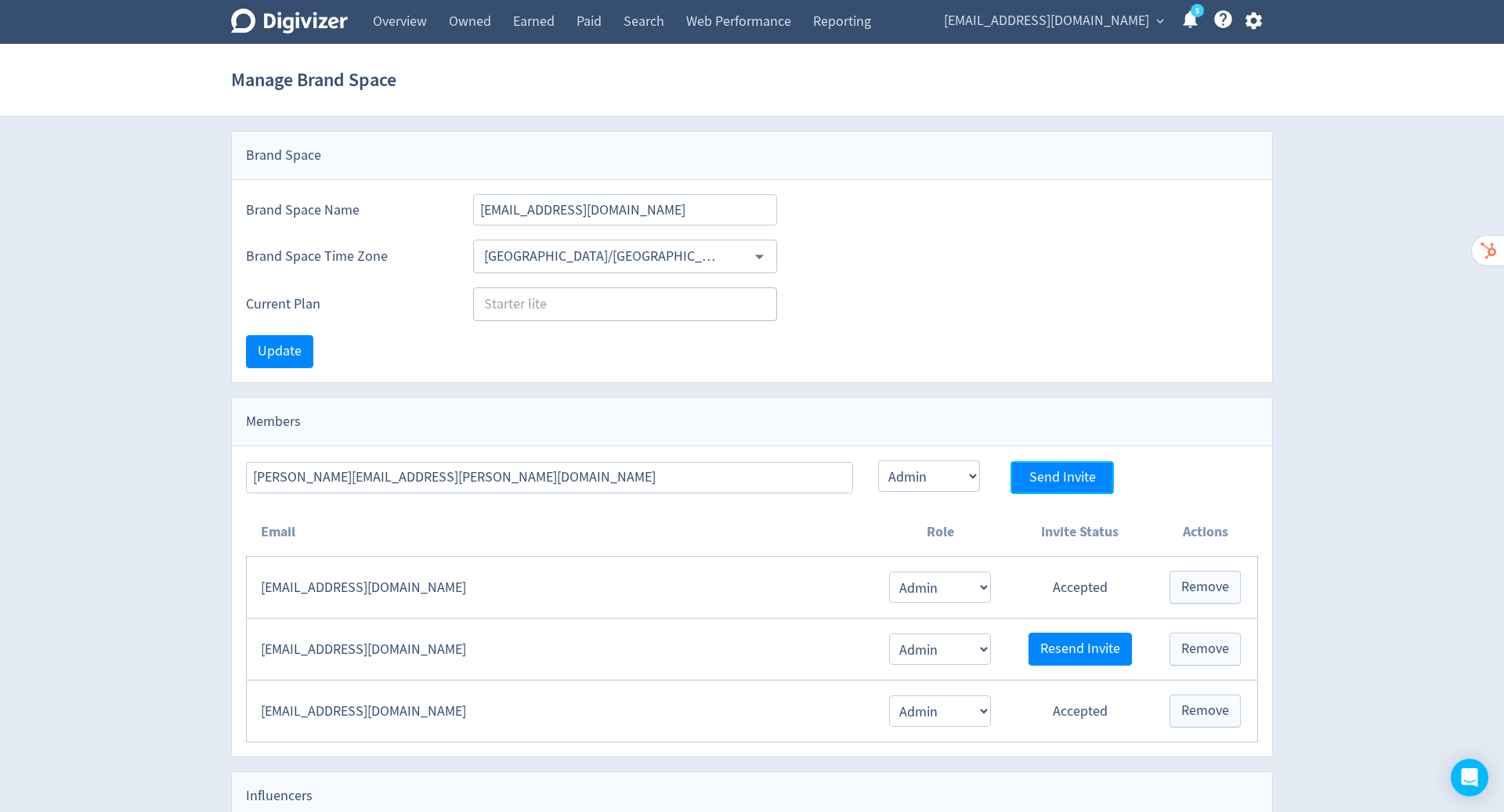
click at [1045, 473] on span "Send Invite" at bounding box center [1063, 478] width 66 height 14
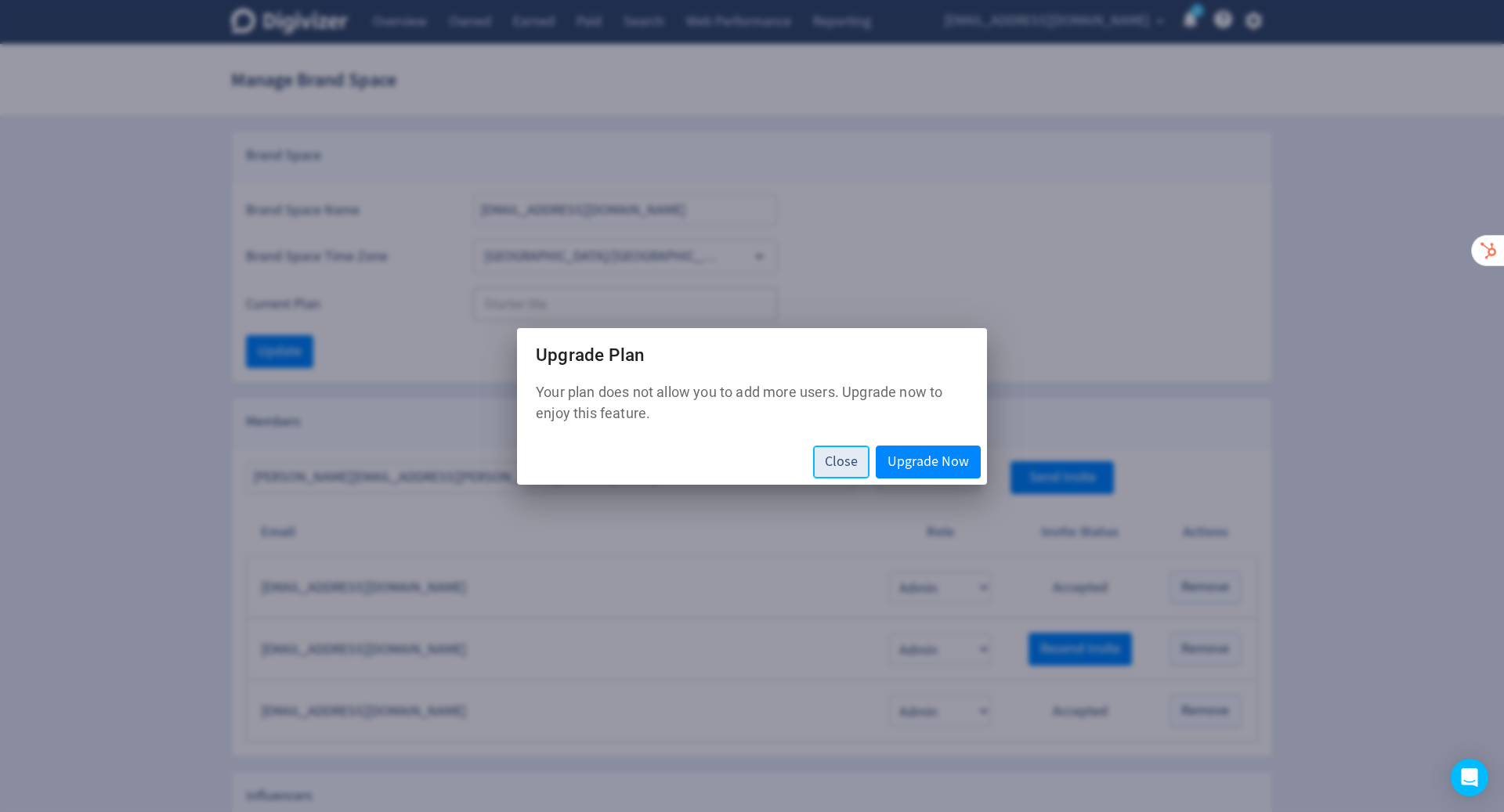
drag, startPoint x: 566, startPoint y: 477, endPoint x: 854, endPoint y: 458, distance: 288.6
click at [854, 458] on span "Close" at bounding box center [841, 462] width 33 height 14
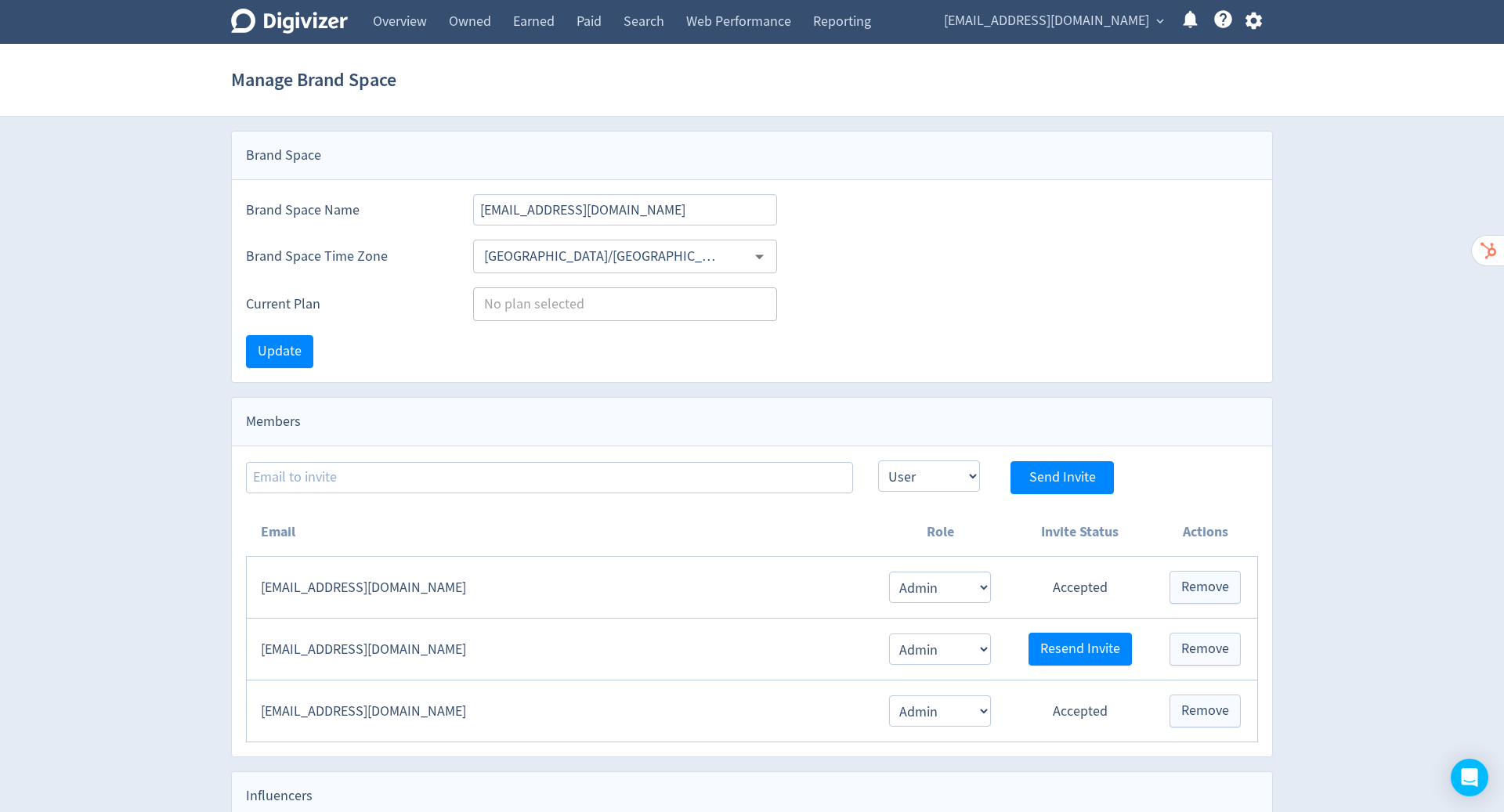
type input "Starter lite"
click at [1133, 16] on span "[EMAIL_ADDRESS][DOMAIN_NAME]" at bounding box center [1046, 21] width 205 height 25
click at [649, 206] on div at bounding box center [752, 406] width 1504 height 812
click at [649, 206] on body "Digivizer Logo Mark Digivizer Logo Overview Owned Earned Paid Search Web Perfor…" at bounding box center [752, 472] width 1504 height 946
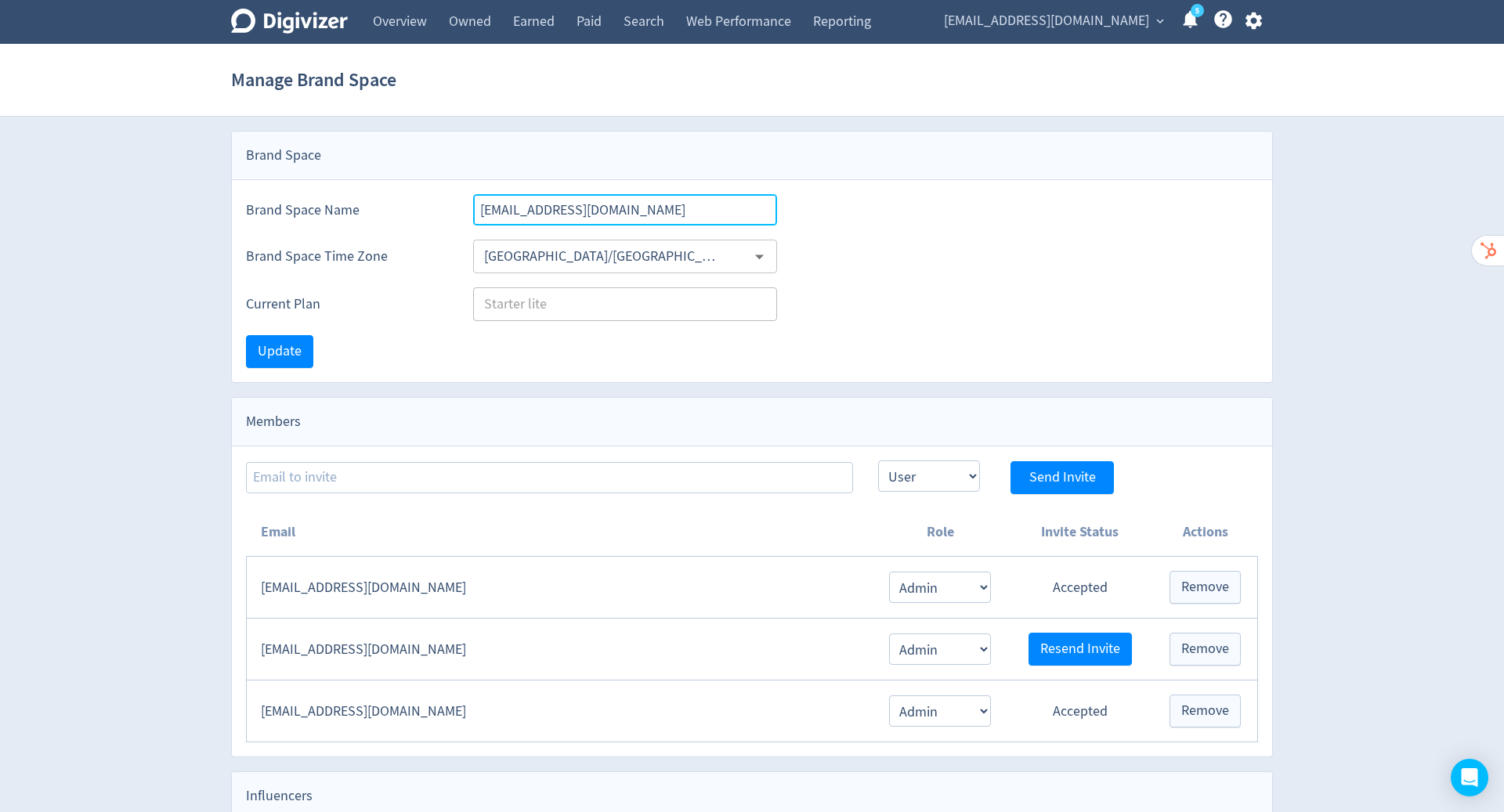
click at [649, 206] on input "[EMAIL_ADDRESS][DOMAIN_NAME]" at bounding box center [625, 210] width 304 height 31
click at [1240, 28] on button "button" at bounding box center [1253, 21] width 39 height 21
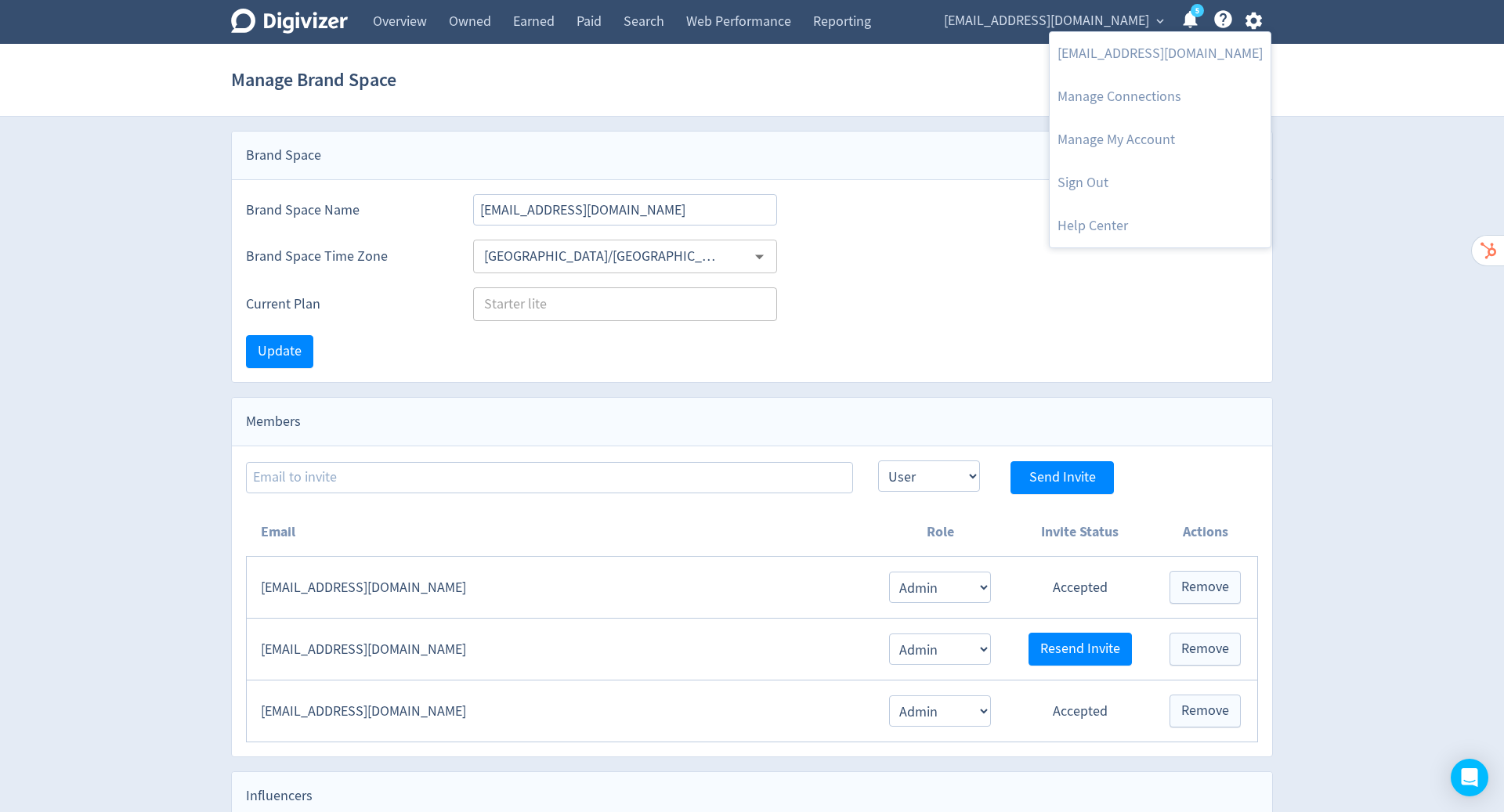
click at [1122, 189] on link "Sign Out" at bounding box center [1160, 182] width 221 height 43
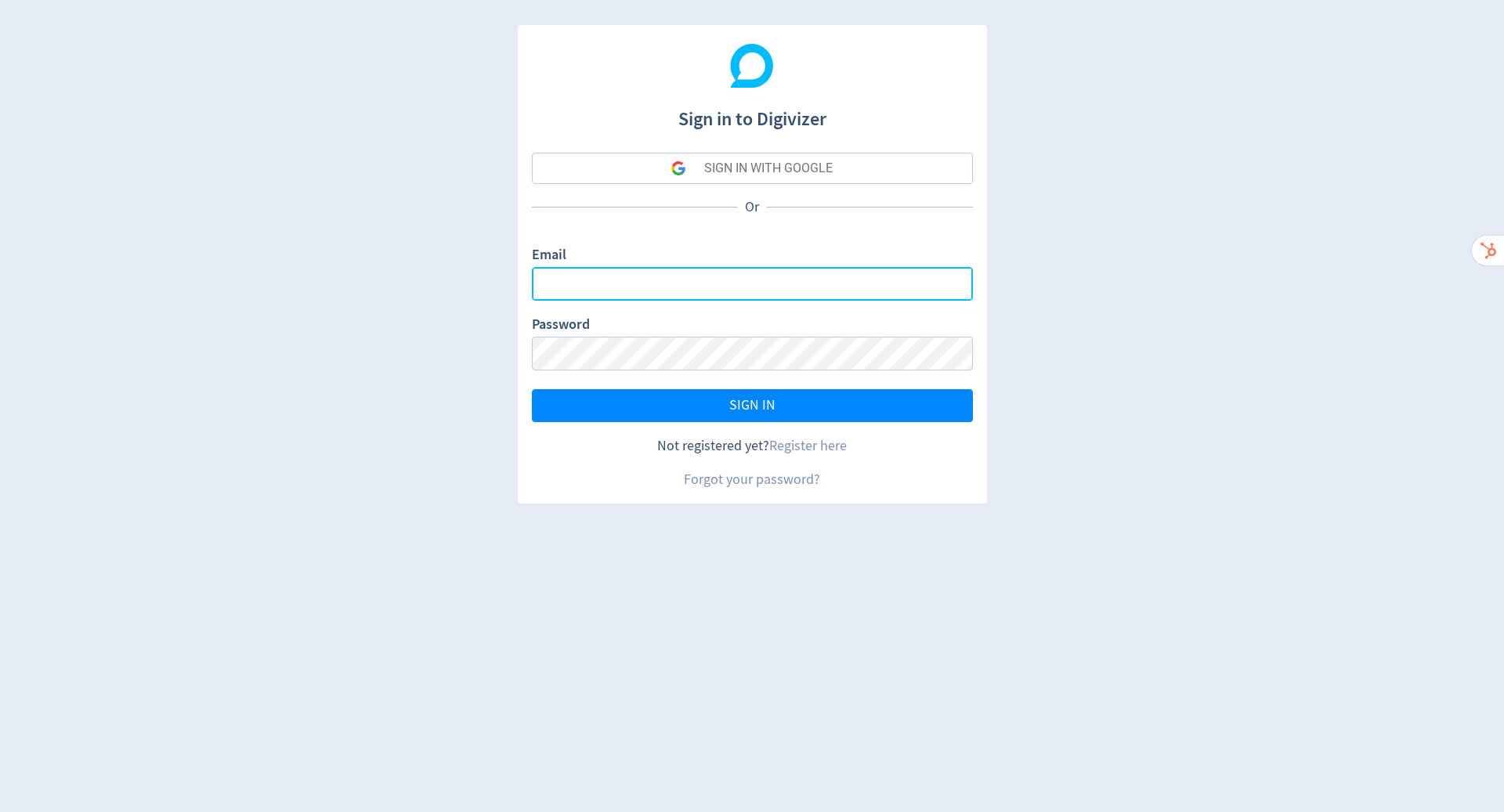
click at [805, 281] on input "Email" at bounding box center [752, 284] width 441 height 34
click at [0, 811] on com-1password-button at bounding box center [0, 812] width 0 height 0
type input "[PERSON_NAME][EMAIL_ADDRESS][PERSON_NAME][DOMAIN_NAME]"
